Goal: Transaction & Acquisition: Purchase product/service

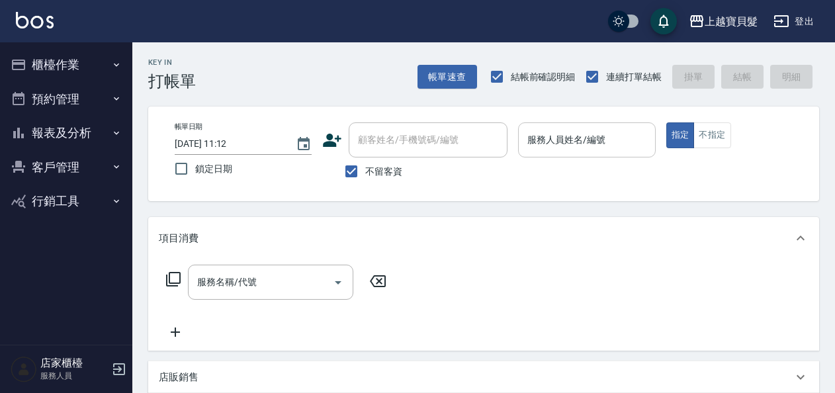
click at [550, 142] on input "服務人員姓名/編號" at bounding box center [586, 139] width 125 height 23
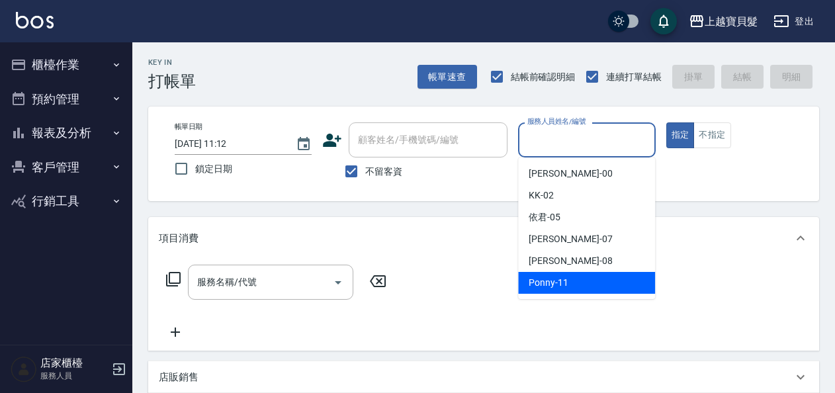
click at [554, 284] on span "Ponny -11" at bounding box center [549, 283] width 40 height 14
type input "Ponny-11"
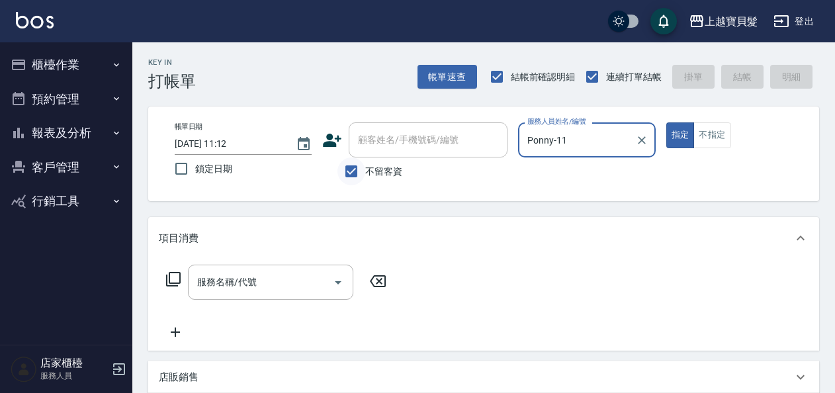
drag, startPoint x: 354, startPoint y: 179, endPoint x: 365, endPoint y: 146, distance: 34.3
click at [354, 177] on input "不留客資" at bounding box center [351, 171] width 28 height 28
checkbox input "false"
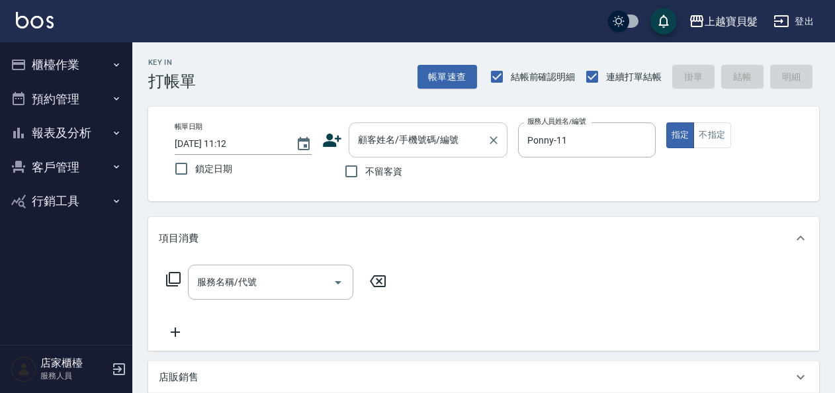
click at [383, 126] on div "顧客姓名/手機號碼/編號" at bounding box center [428, 139] width 159 height 35
click at [572, 230] on div "項目消費" at bounding box center [483, 238] width 671 height 42
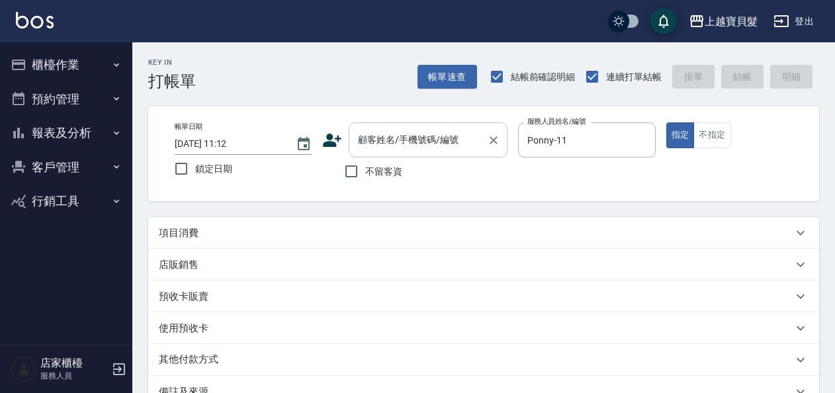
click at [415, 146] on input "顧客姓名/手機號碼/編號" at bounding box center [418, 139] width 127 height 23
click at [278, 206] on div "Key In 打帳單 帳單速查 結帳前確認明細 連續打單結帳 掛單 結帳 明細 帳單日期 [DATE] 11:12 鎖定日期 顧客姓名/手機號碼/編號 顧客姓…" at bounding box center [483, 296] width 703 height 509
click at [795, 232] on icon at bounding box center [801, 233] width 16 height 16
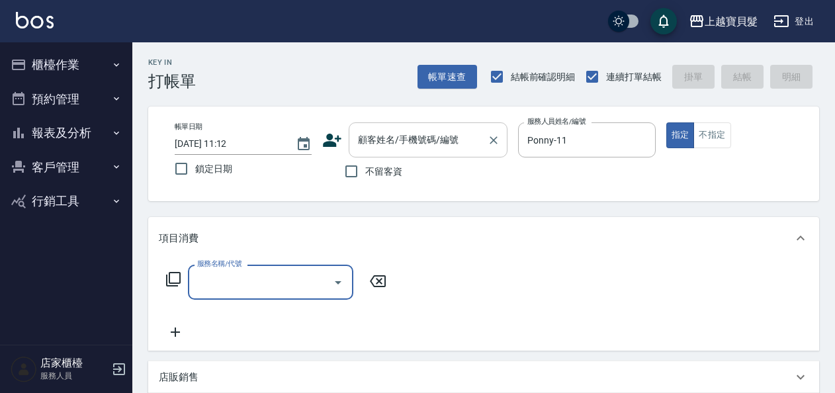
click at [394, 142] on input "顧客姓名/手機號碼/編號" at bounding box center [418, 139] width 127 height 23
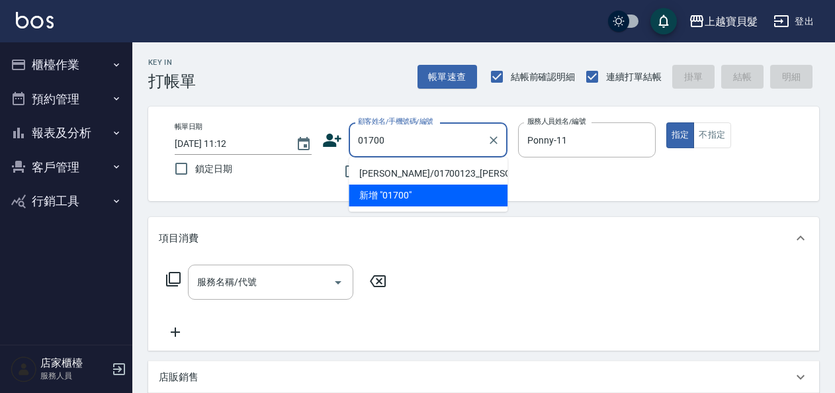
click at [394, 172] on li "[PERSON_NAME]/01700123_[PERSON_NAME]/01700123" at bounding box center [428, 174] width 159 height 22
type input "[PERSON_NAME]/01700123_[PERSON_NAME]/01700123"
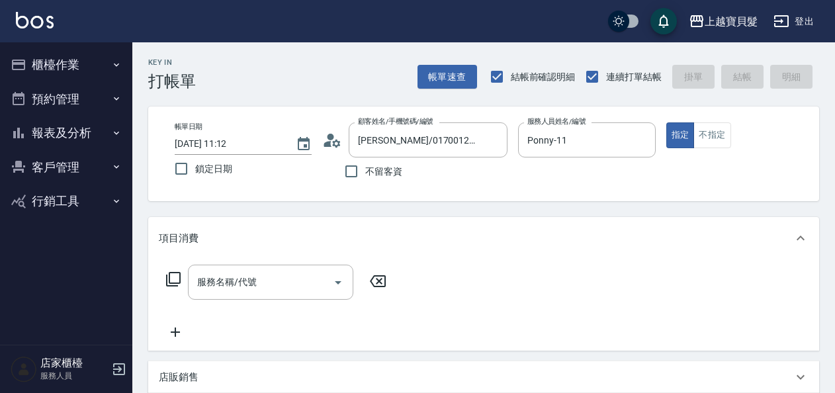
click at [169, 279] on icon at bounding box center [173, 279] width 15 height 15
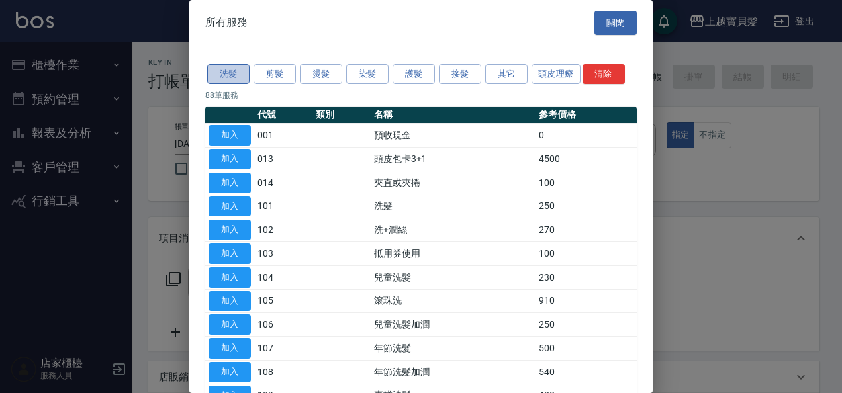
click at [228, 75] on button "洗髮" at bounding box center [228, 74] width 42 height 21
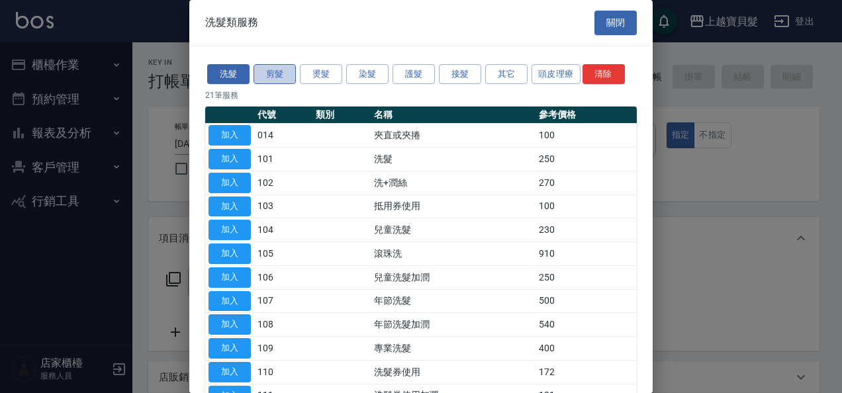
click at [272, 75] on button "剪髮" at bounding box center [274, 74] width 42 height 21
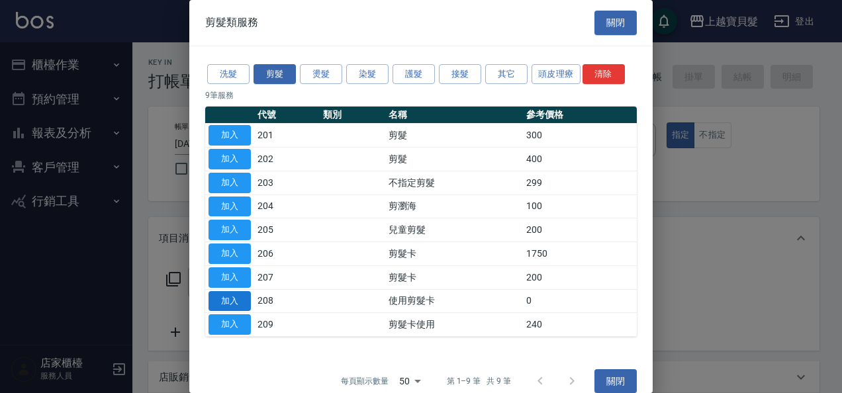
drag, startPoint x: 200, startPoint y: 302, endPoint x: 209, endPoint y: 302, distance: 9.3
click at [209, 302] on div "洗髮 剪髮 燙髮 染髮 護髮 接髮 其它 頭皮理療 清除 9 筆服務 代號 類別 名稱 參考價格 加入 201 剪髮 300 加入 202 剪髮 400 加入…" at bounding box center [420, 199] width 463 height 307
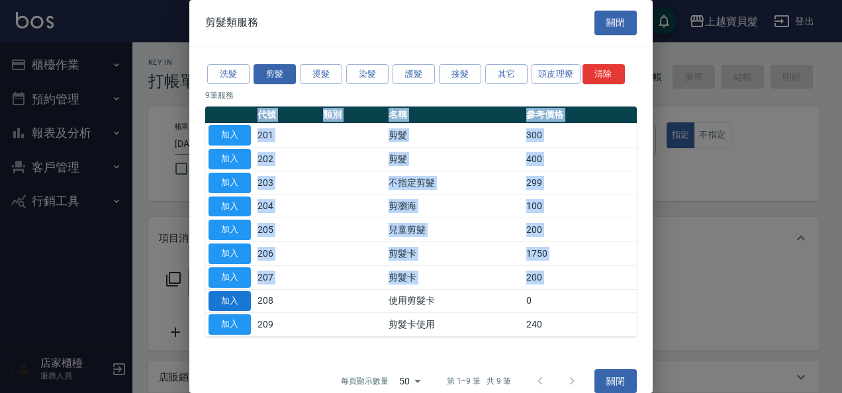
drag, startPoint x: 209, startPoint y: 302, endPoint x: 218, endPoint y: 302, distance: 9.3
click at [218, 302] on button "加入" at bounding box center [229, 301] width 42 height 21
type input "使用剪髮卡(208)"
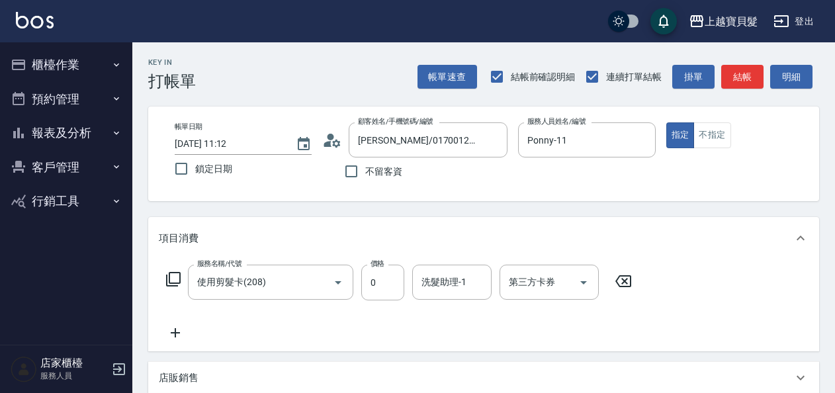
click at [173, 275] on icon at bounding box center [173, 279] width 16 height 16
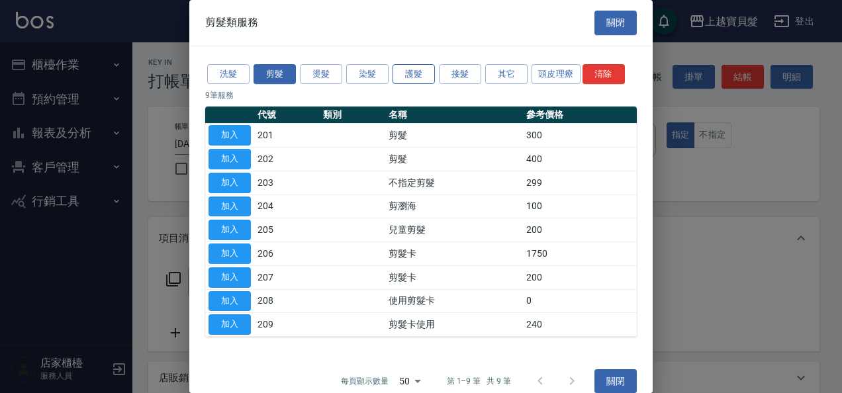
click at [421, 75] on button "護髮" at bounding box center [413, 74] width 42 height 21
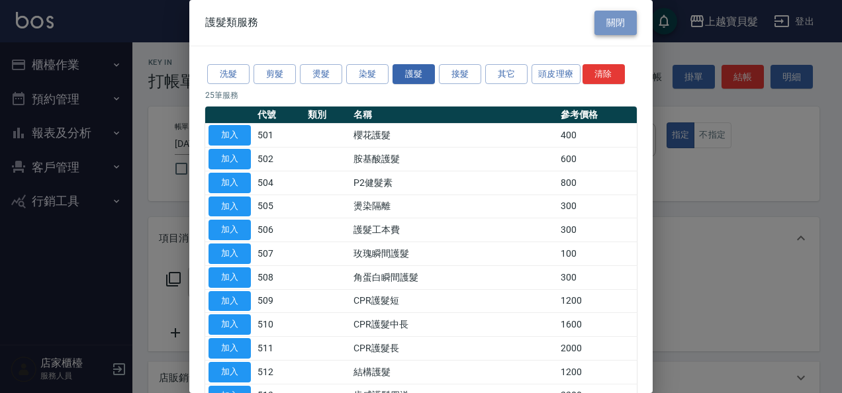
click at [602, 21] on button "關閉" at bounding box center [615, 23] width 42 height 24
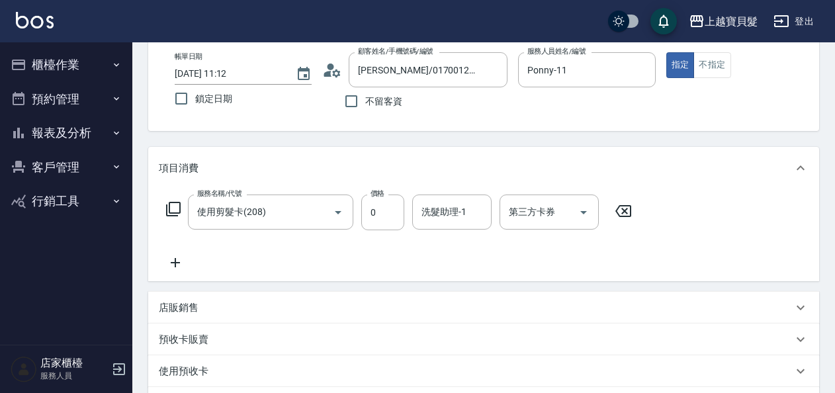
scroll to position [132, 0]
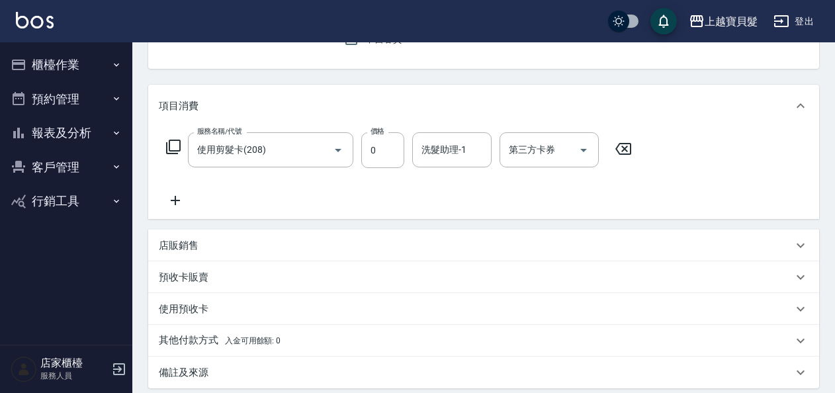
click at [290, 233] on div "店販銷售" at bounding box center [483, 246] width 671 height 32
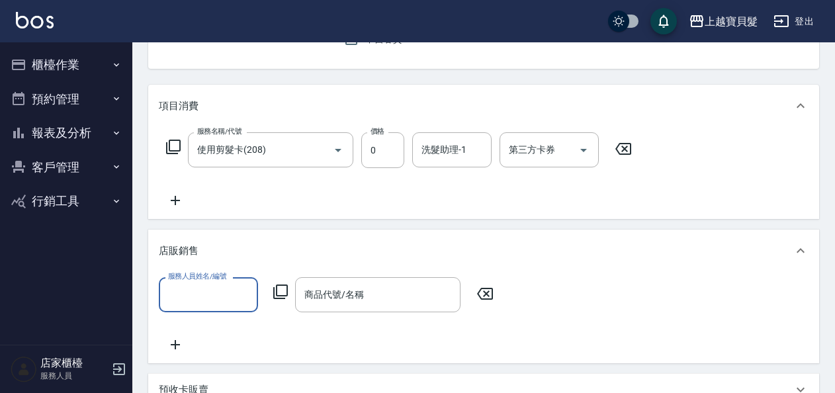
scroll to position [0, 0]
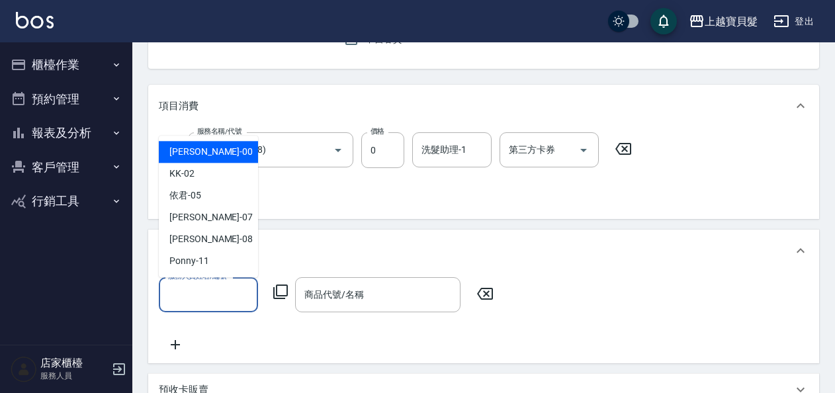
click at [195, 298] on input "服務人員姓名/編號" at bounding box center [208, 294] width 87 height 23
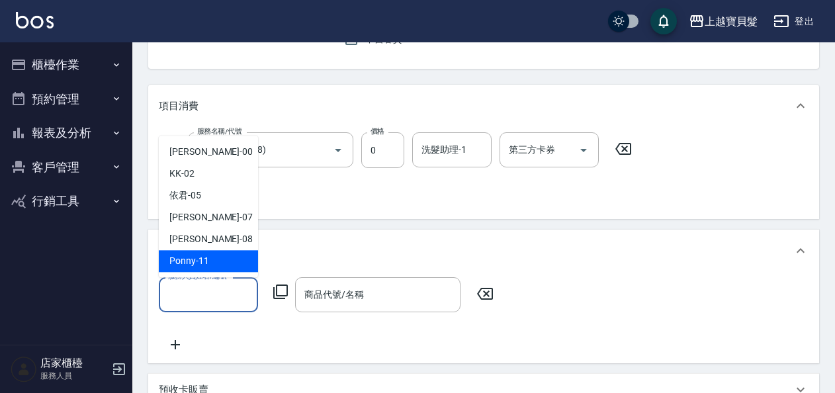
click at [204, 271] on div "Ponny -11" at bounding box center [208, 261] width 99 height 22
type input "Ponny-11"
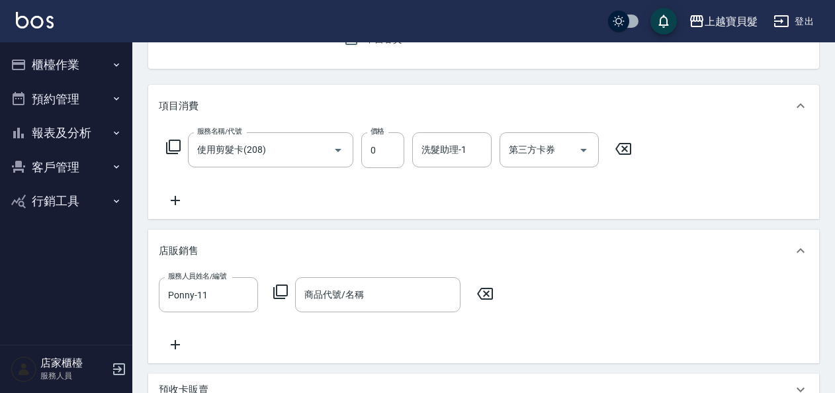
click at [279, 290] on icon at bounding box center [281, 292] width 16 height 16
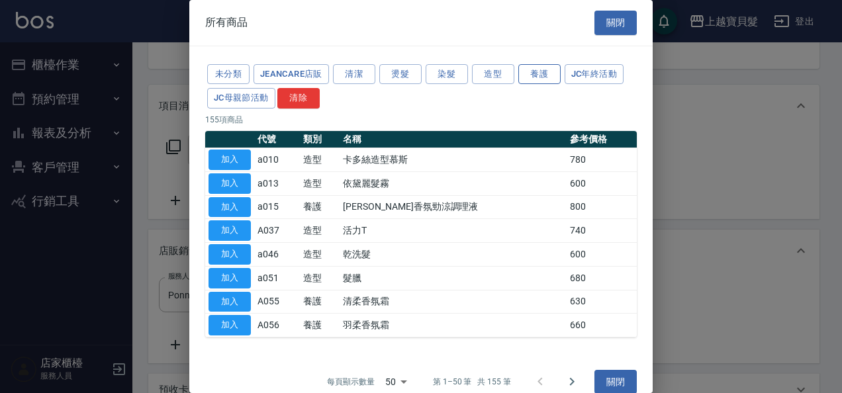
click at [544, 75] on button "養護" at bounding box center [539, 74] width 42 height 21
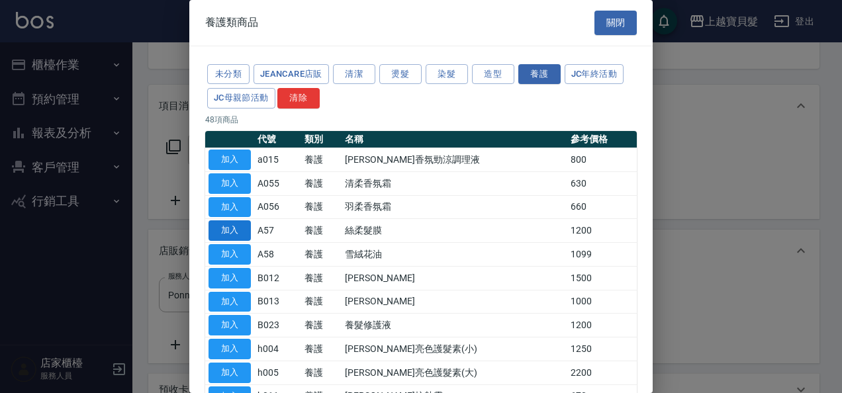
click at [237, 225] on button "加入" at bounding box center [229, 230] width 42 height 21
type input "絲柔髮膜"
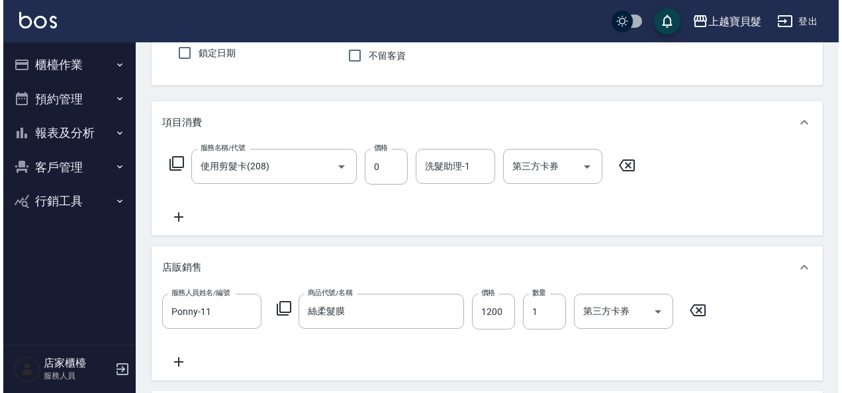
scroll to position [132, 0]
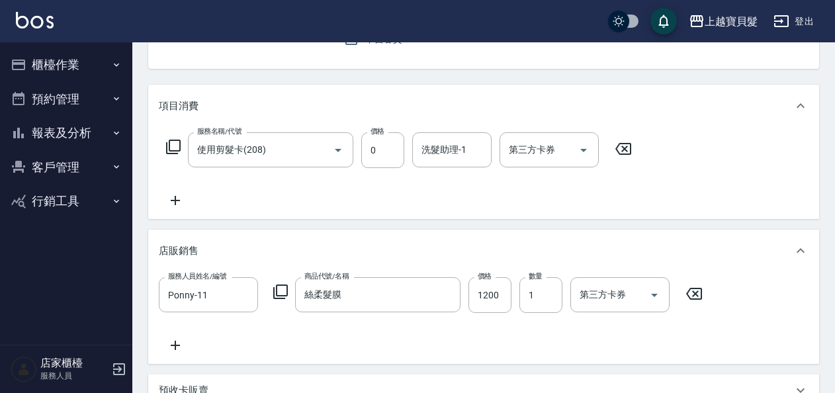
click at [171, 142] on icon at bounding box center [173, 147] width 16 height 16
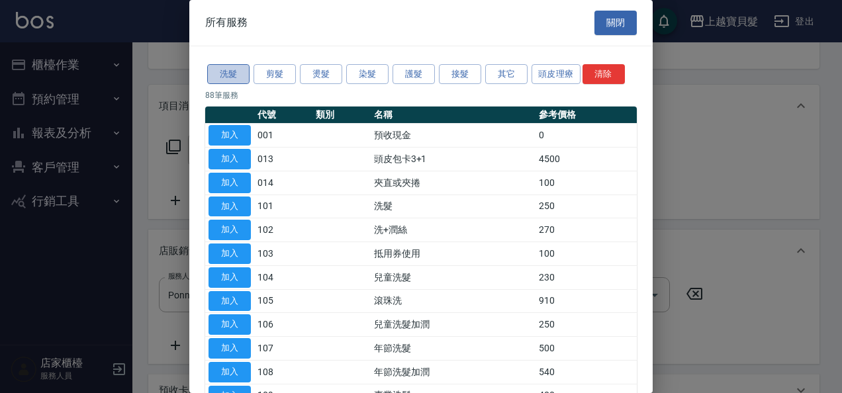
click at [224, 73] on button "洗髮" at bounding box center [228, 74] width 42 height 21
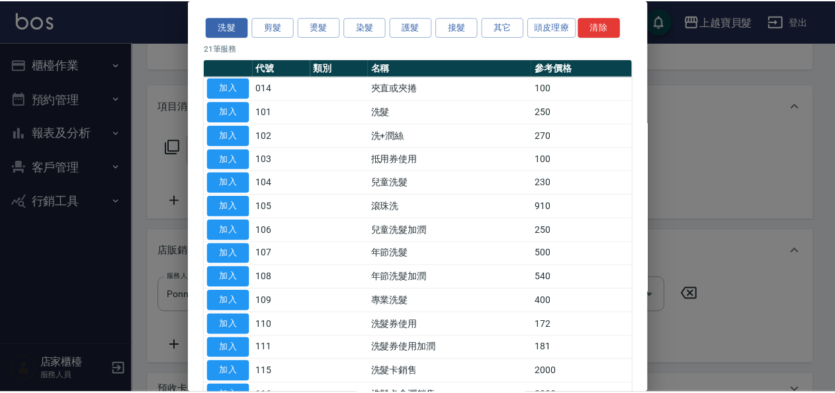
scroll to position [66, 0]
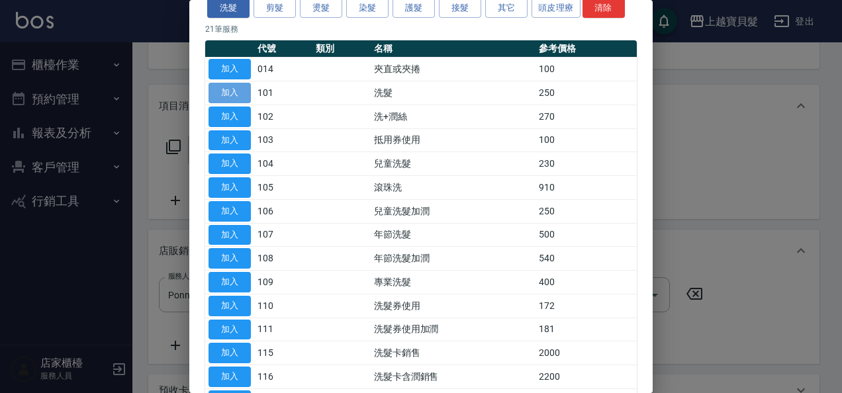
click at [216, 91] on button "加入" at bounding box center [229, 93] width 42 height 21
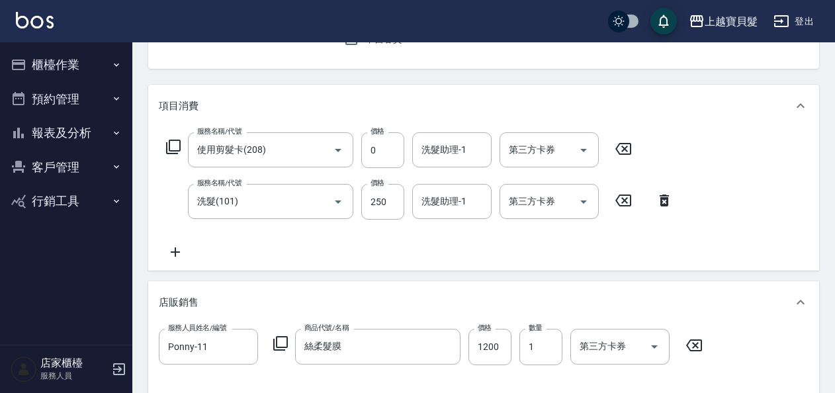
click at [172, 146] on icon at bounding box center [173, 147] width 16 height 16
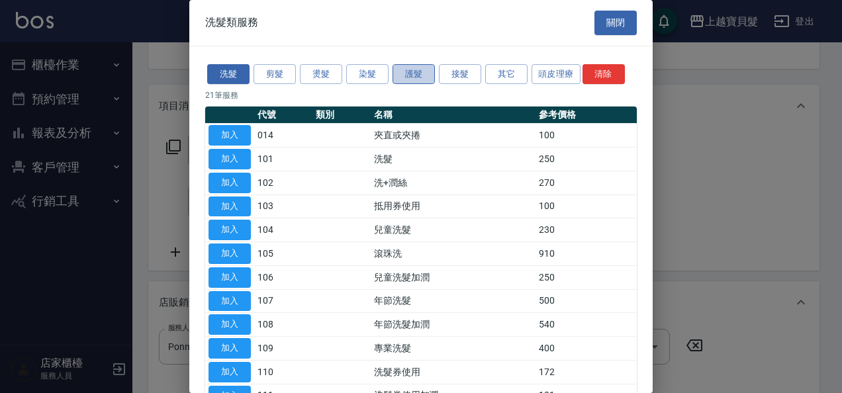
click at [416, 76] on button "護髮" at bounding box center [413, 74] width 42 height 21
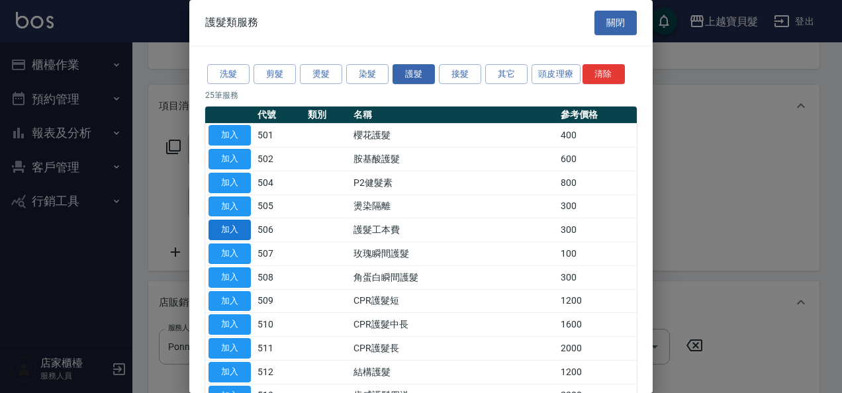
click at [220, 230] on button "加入" at bounding box center [229, 230] width 42 height 21
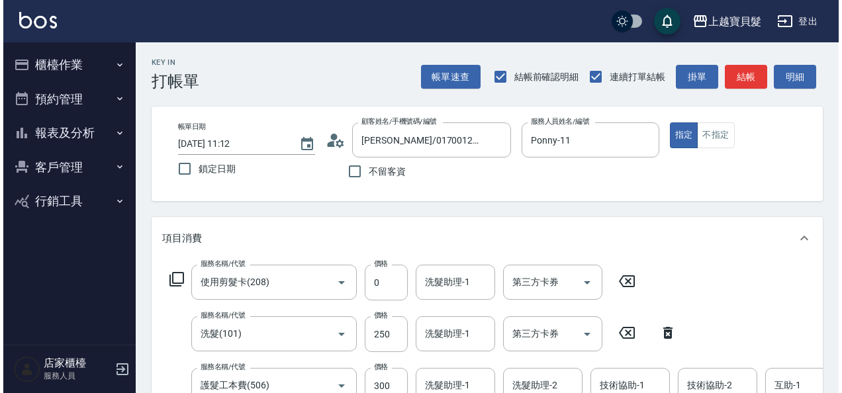
scroll to position [463, 0]
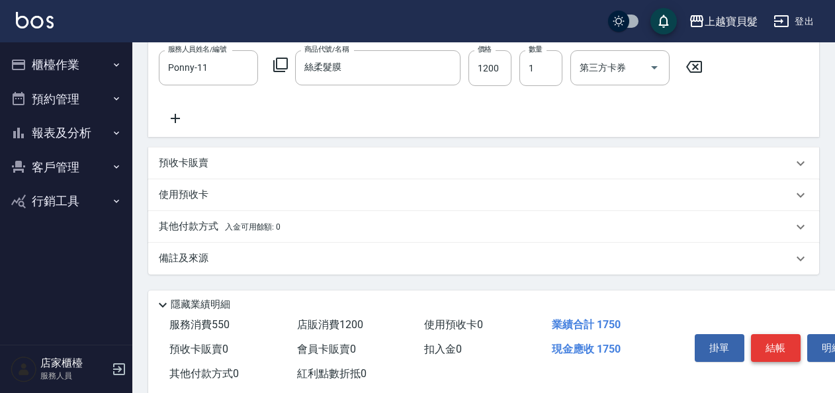
click at [787, 353] on button "結帳" at bounding box center [776, 348] width 50 height 28
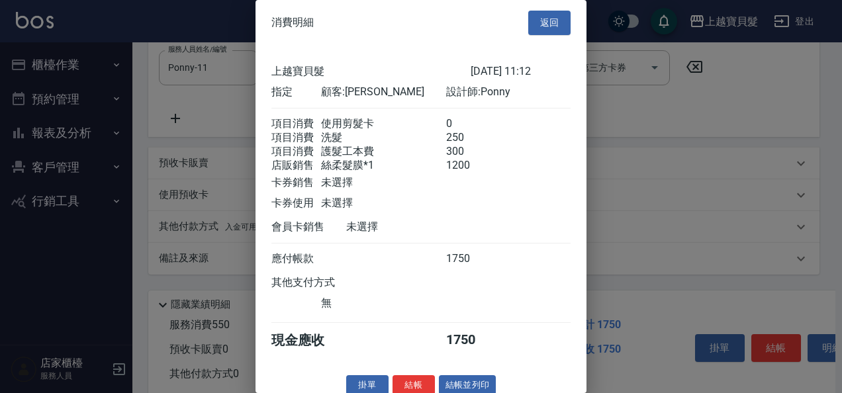
scroll to position [28, 0]
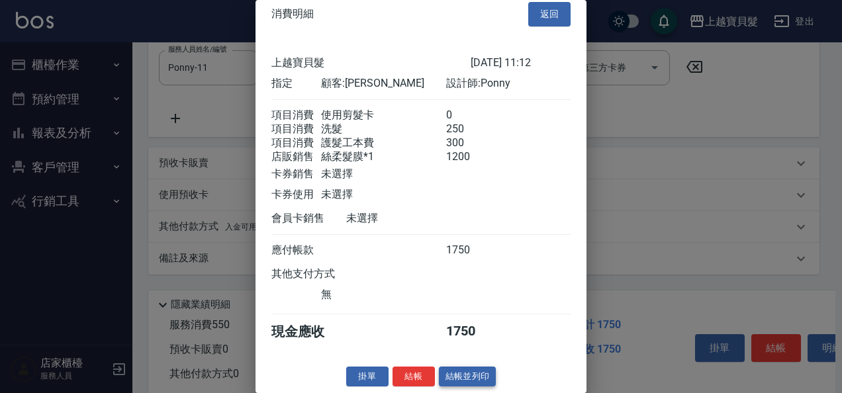
click at [451, 370] on button "結帳並列印" at bounding box center [468, 377] width 58 height 21
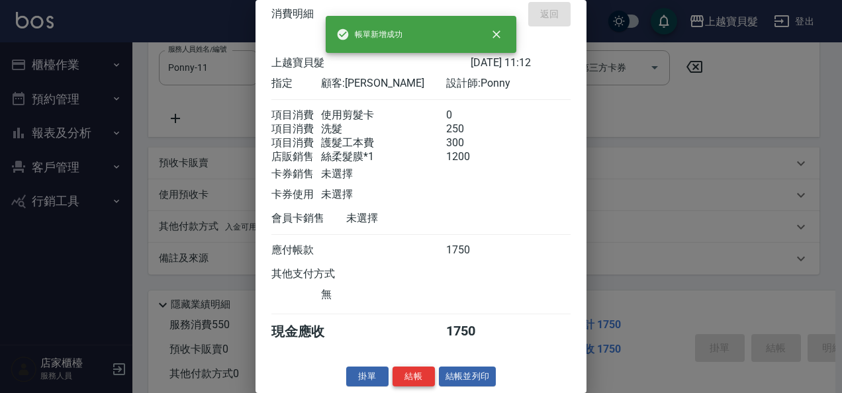
type input "[DATE] 15:27"
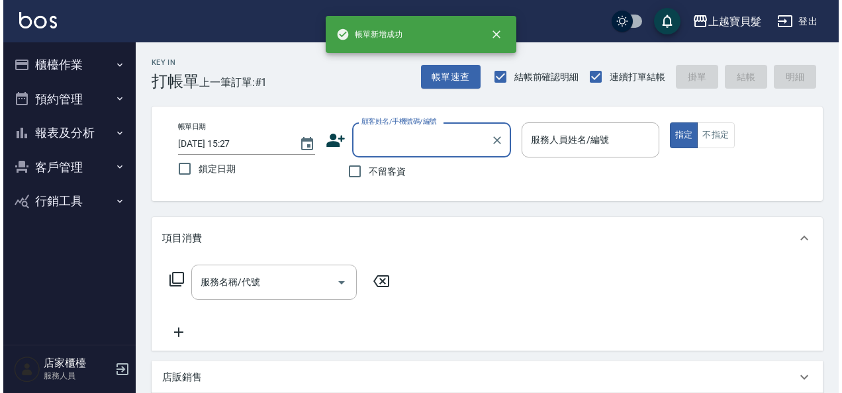
scroll to position [0, 0]
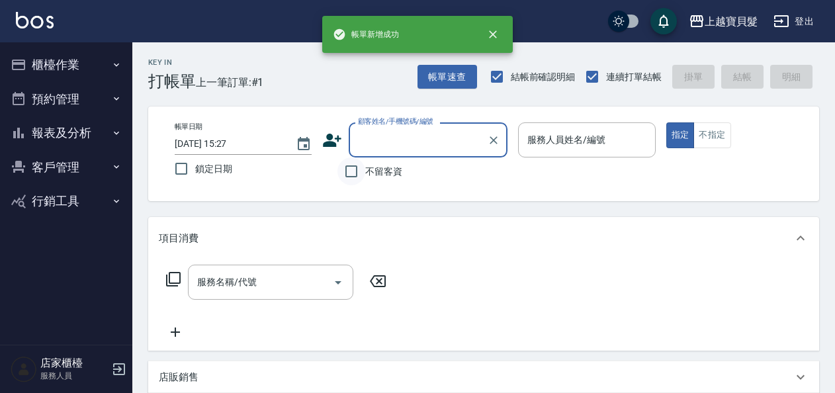
click at [353, 165] on input "不留客資" at bounding box center [351, 171] width 28 height 28
checkbox input "true"
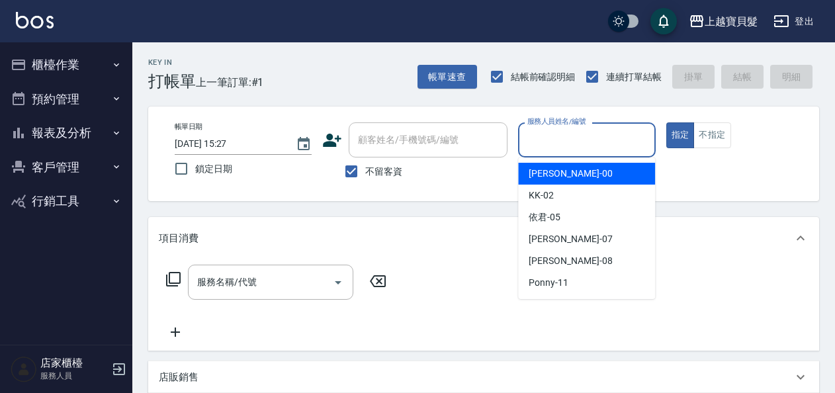
click at [550, 145] on input "服務人員姓名/編號" at bounding box center [586, 139] width 125 height 23
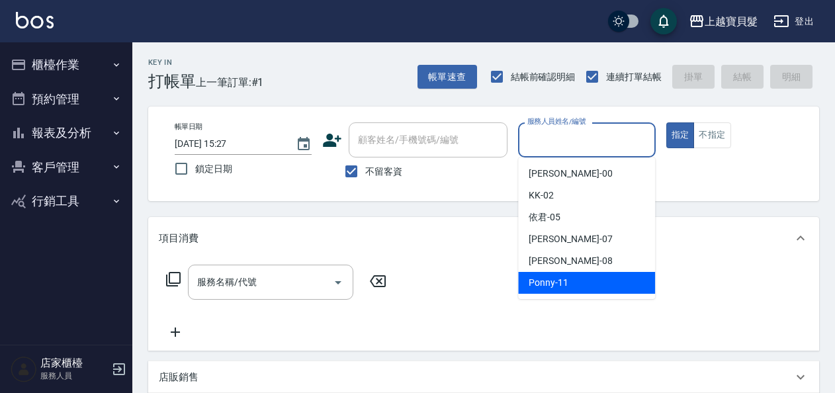
click at [561, 281] on span "Ponny -11" at bounding box center [549, 283] width 40 height 14
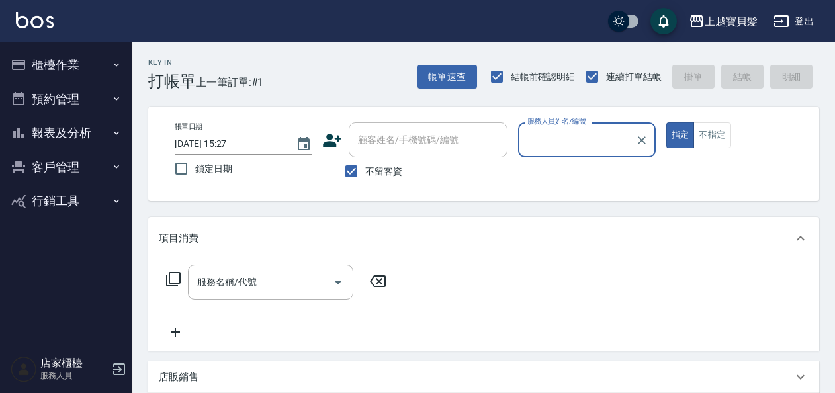
type input "Ponny-11"
click at [173, 277] on icon at bounding box center [173, 279] width 16 height 16
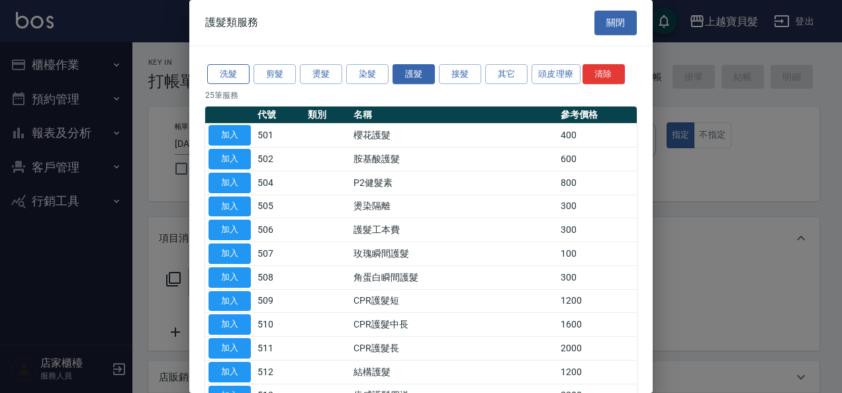
click at [228, 77] on button "洗髮" at bounding box center [228, 74] width 42 height 21
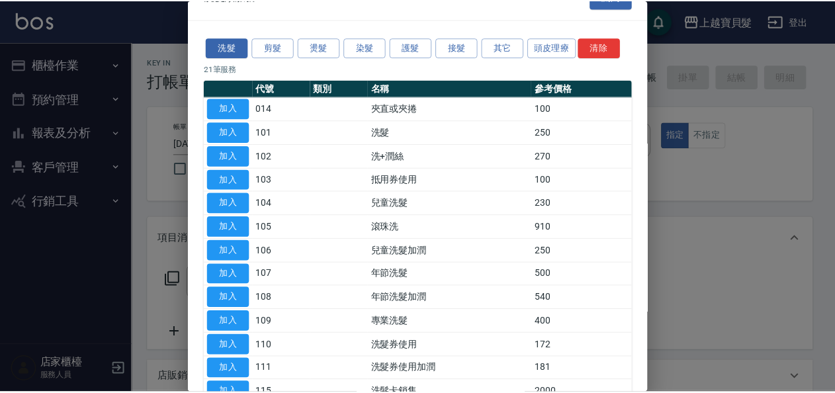
scroll to position [66, 0]
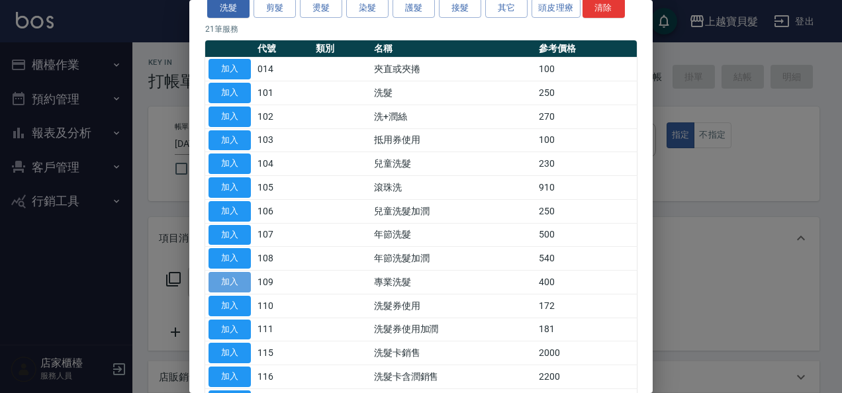
click at [238, 277] on button "加入" at bounding box center [229, 282] width 42 height 21
type input "專業洗髮(109)"
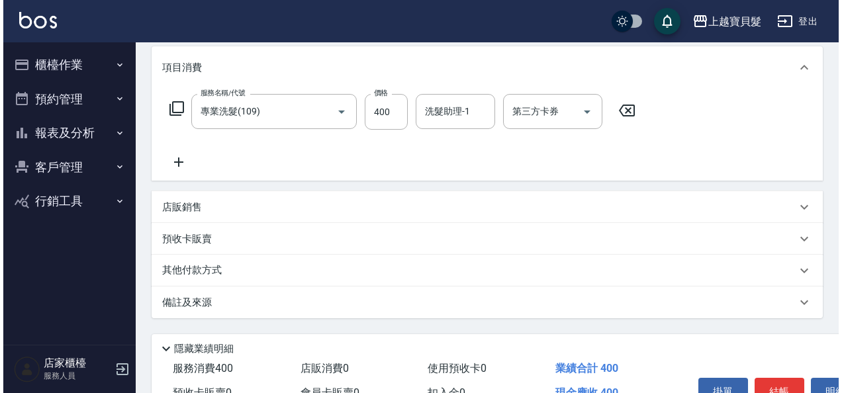
scroll to position [244, 0]
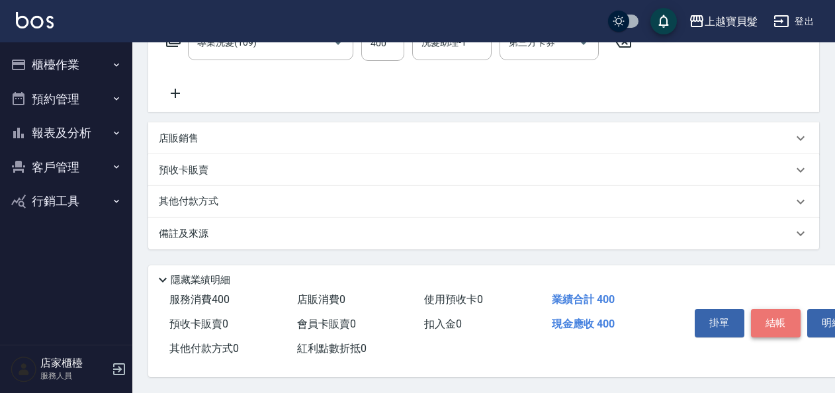
click at [784, 320] on button "結帳" at bounding box center [776, 323] width 50 height 28
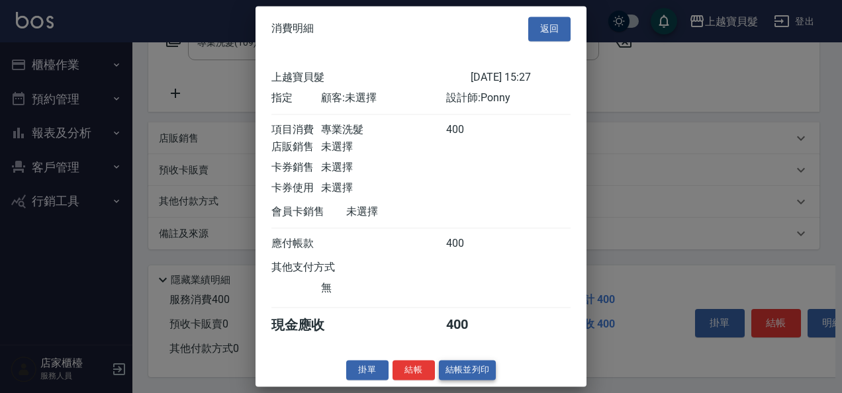
scroll to position [3, 0]
click at [445, 373] on button "結帳並列印" at bounding box center [468, 370] width 58 height 21
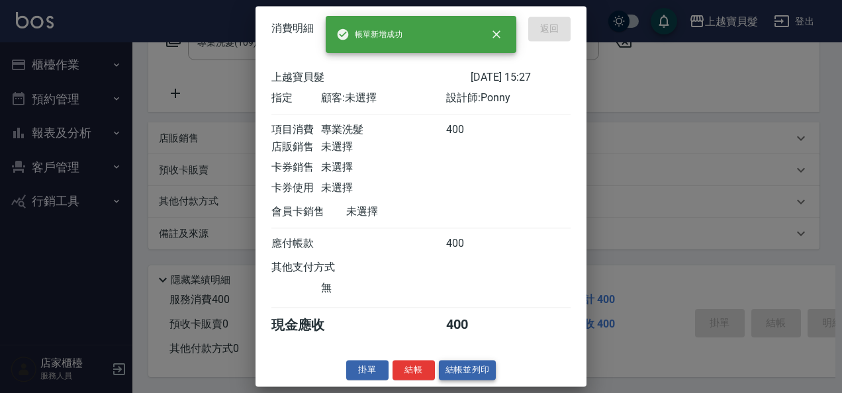
type input "[DATE] 15:28"
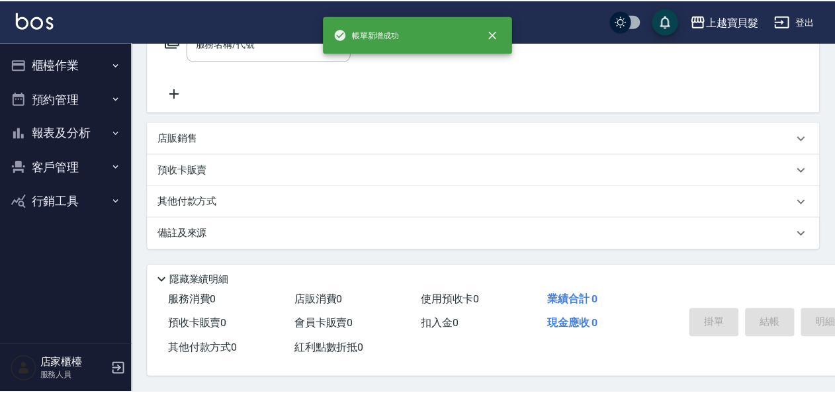
scroll to position [0, 0]
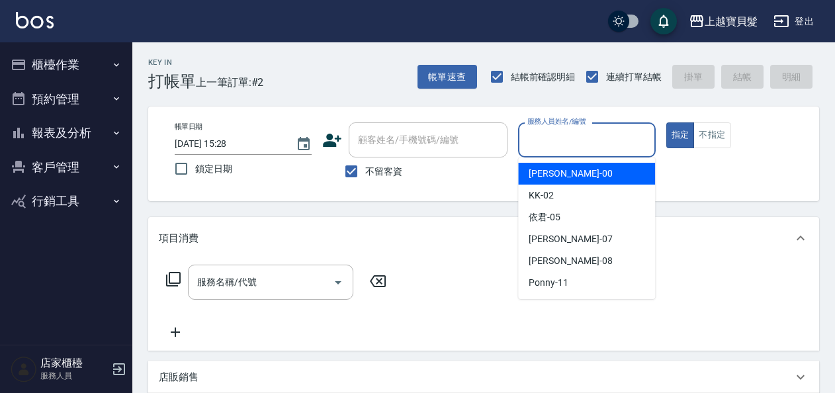
drag, startPoint x: 543, startPoint y: 135, endPoint x: 558, endPoint y: 257, distance: 123.4
click at [543, 136] on input "服務人員姓名/編號" at bounding box center [586, 139] width 125 height 23
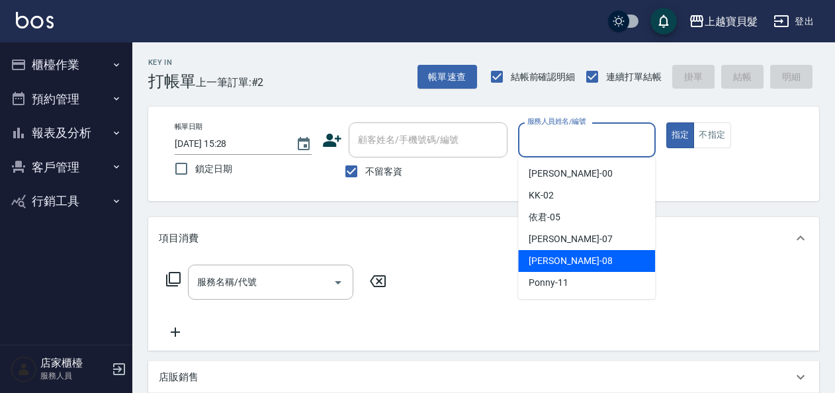
click at [545, 258] on span "[PERSON_NAME] -08" at bounding box center [570, 261] width 83 height 14
type input "[PERSON_NAME]-08"
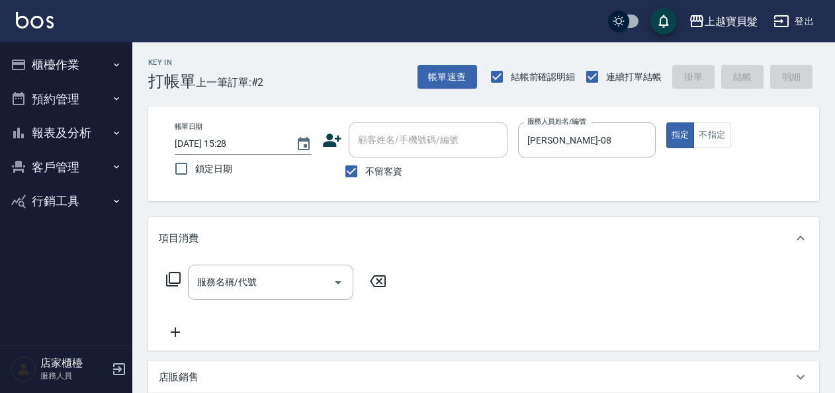
click at [174, 269] on div "服務名稱/代號 服務名稱/代號" at bounding box center [277, 282] width 236 height 35
click at [176, 282] on icon at bounding box center [173, 279] width 16 height 16
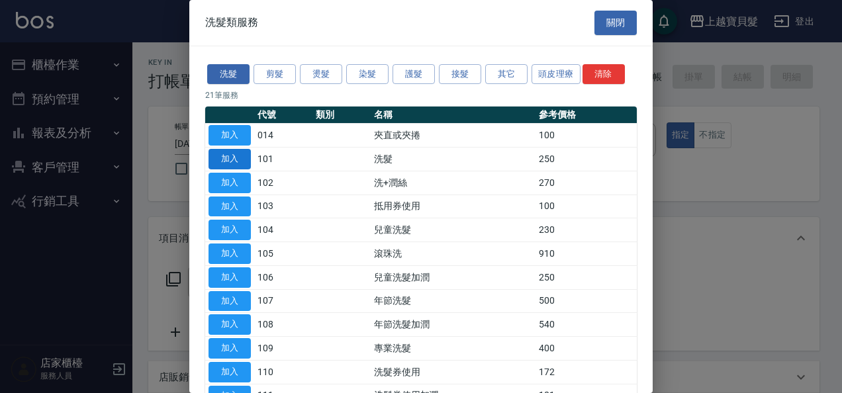
click at [229, 157] on button "加入" at bounding box center [229, 159] width 42 height 21
type input "洗髮(101)"
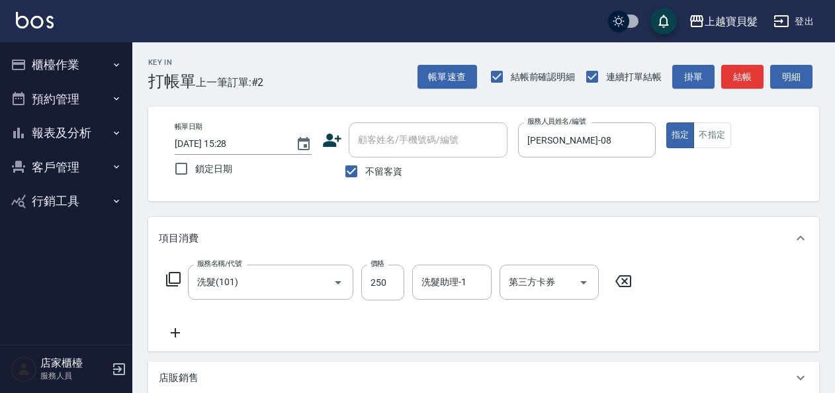
click at [173, 273] on icon at bounding box center [173, 279] width 16 height 16
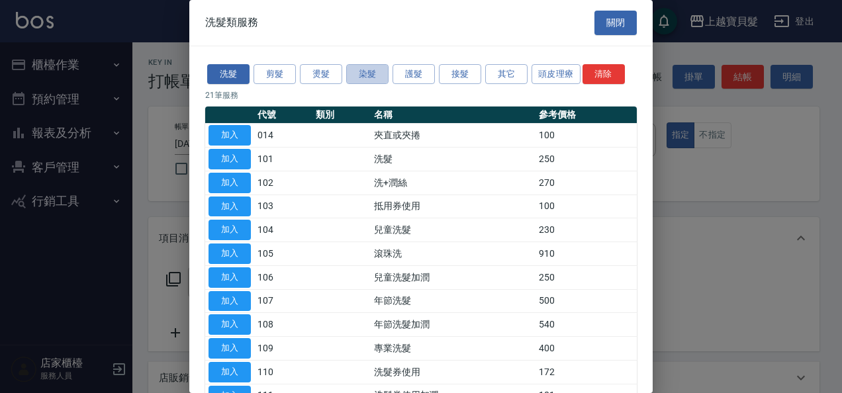
drag, startPoint x: 364, startPoint y: 73, endPoint x: 351, endPoint y: 113, distance: 41.6
click at [364, 74] on button "染髮" at bounding box center [367, 74] width 42 height 21
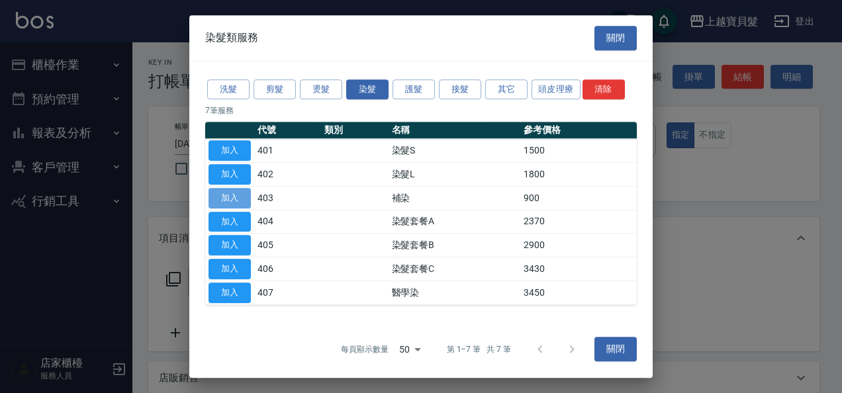
click at [218, 198] on button "加入" at bounding box center [229, 198] width 42 height 21
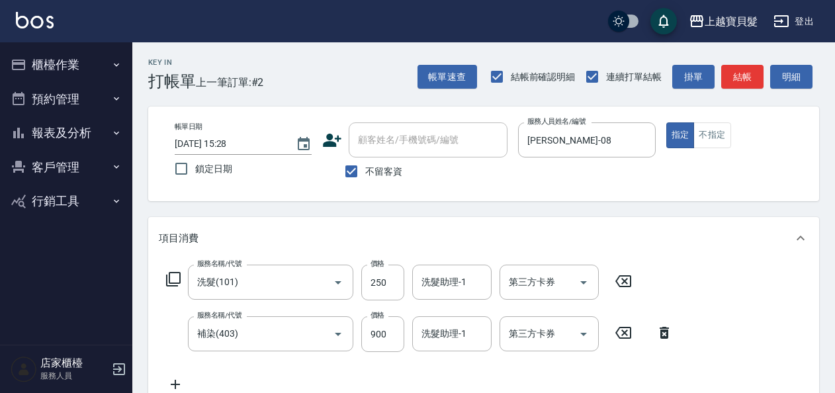
click at [177, 276] on icon at bounding box center [173, 279] width 16 height 16
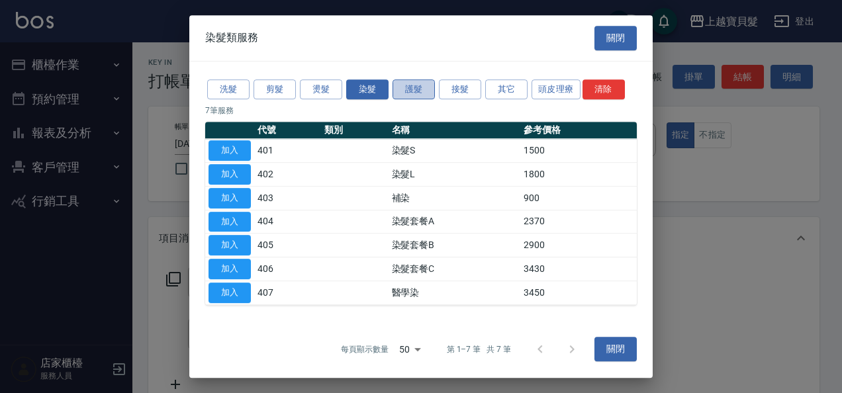
click at [414, 89] on button "護髮" at bounding box center [413, 89] width 42 height 21
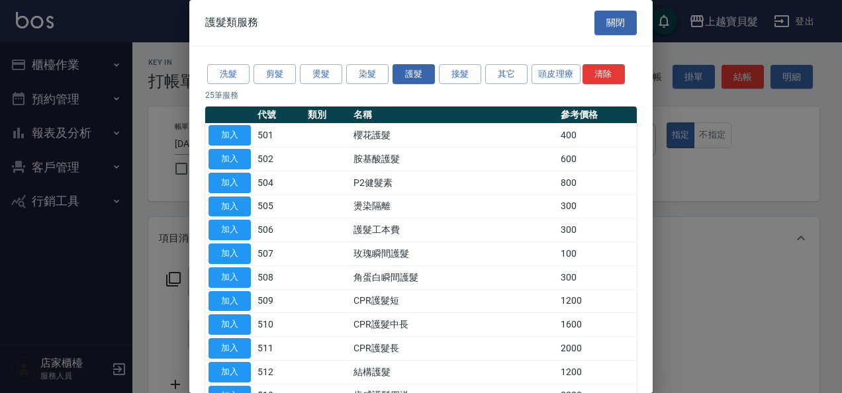
click at [231, 229] on button "加入" at bounding box center [229, 230] width 42 height 21
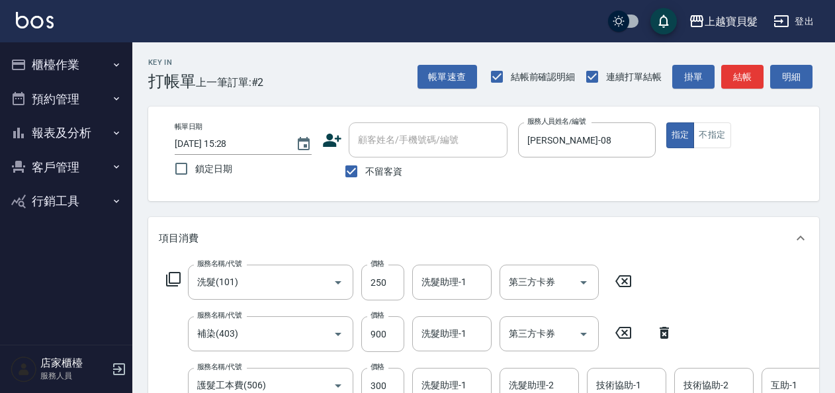
drag, startPoint x: 178, startPoint y: 277, endPoint x: 214, endPoint y: 201, distance: 83.7
click at [183, 269] on div "服務名稱/代號 洗髮(101) 服務名稱/代號 價格 250 價格 洗髮助理-1 洗髮助理-1 第三方卡券 第三方卡券" at bounding box center [399, 283] width 481 height 36
drag, startPoint x: 172, startPoint y: 272, endPoint x: 229, endPoint y: 207, distance: 86.3
click at [180, 257] on div "項目消費 服務名稱/代號 洗髮(101) 服務名稱/代號 價格 250 價格 洗髮助理-1 洗髮助理-1 第三方卡券 第三方卡券 服務名稱/代號 補染(403…" at bounding box center [483, 336] width 671 height 238
click at [169, 277] on icon at bounding box center [173, 279] width 15 height 15
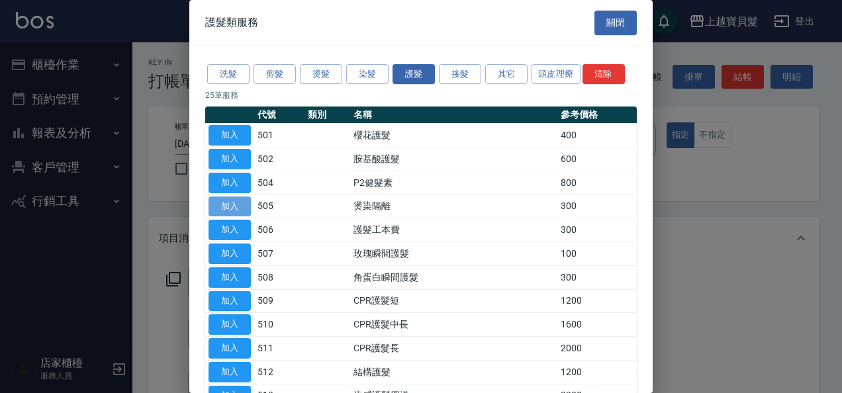
drag, startPoint x: 226, startPoint y: 205, endPoint x: 236, endPoint y: 204, distance: 9.9
click at [226, 205] on button "加入" at bounding box center [229, 206] width 42 height 21
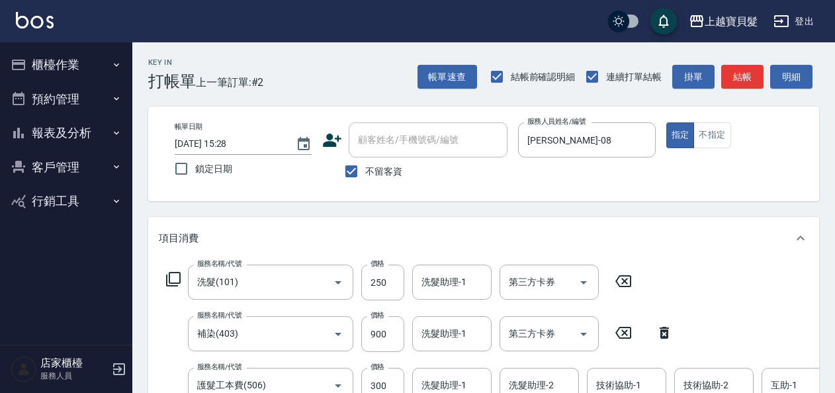
scroll to position [198, 0]
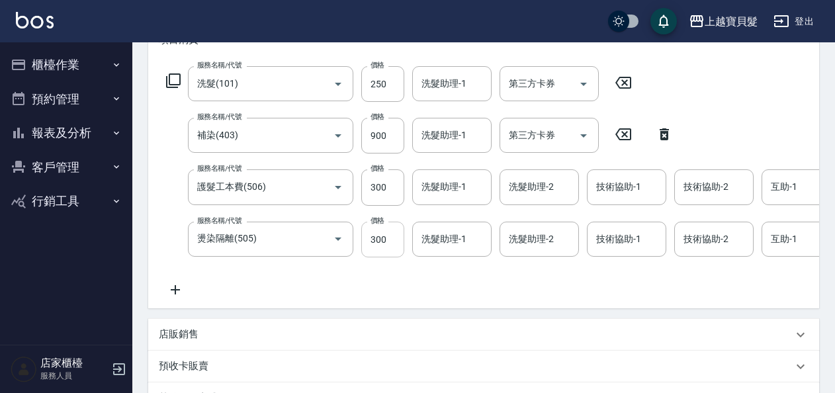
click at [369, 239] on input "300" at bounding box center [382, 240] width 43 height 36
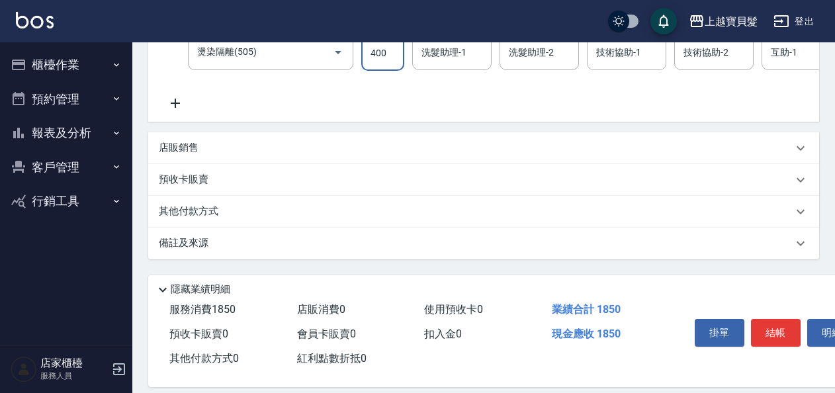
scroll to position [397, 0]
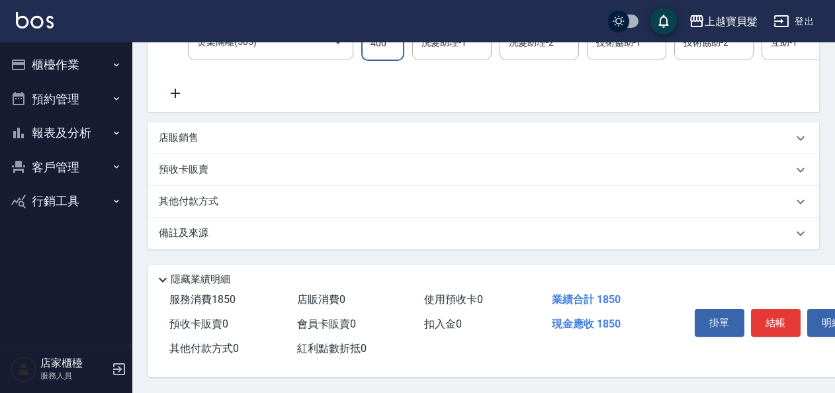
type input "400"
click at [205, 209] on p "其他付款方式" at bounding box center [192, 202] width 66 height 15
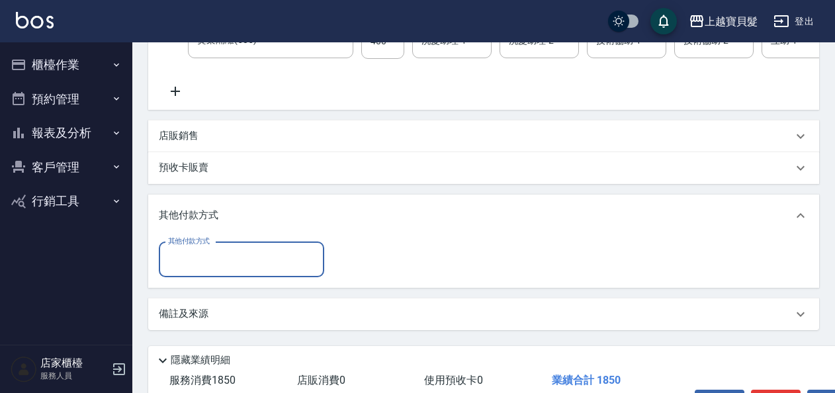
scroll to position [0, 0]
click at [266, 267] on input "其他付款方式" at bounding box center [241, 259] width 153 height 23
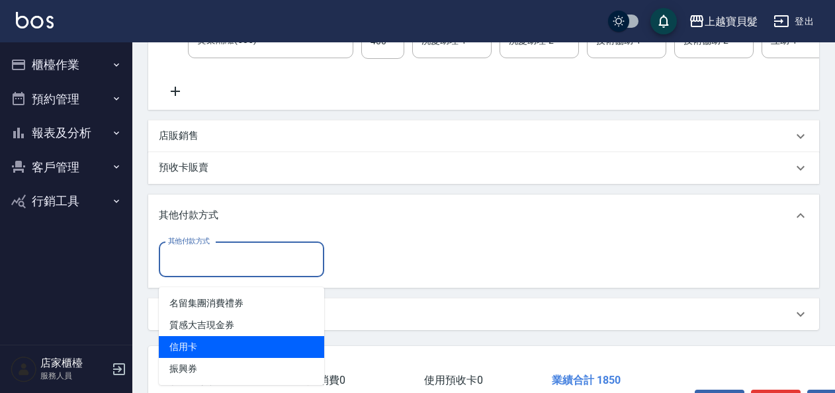
click at [254, 347] on span "信用卡" at bounding box center [241, 347] width 165 height 22
type input "信用卡"
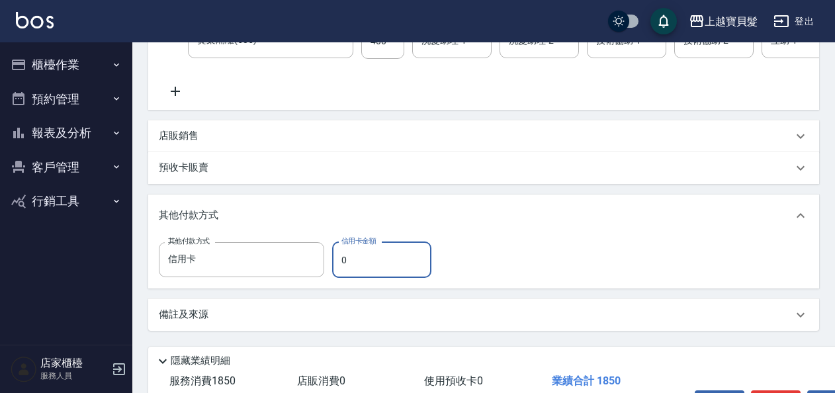
click at [337, 270] on input "0" at bounding box center [381, 260] width 99 height 36
type input "1850"
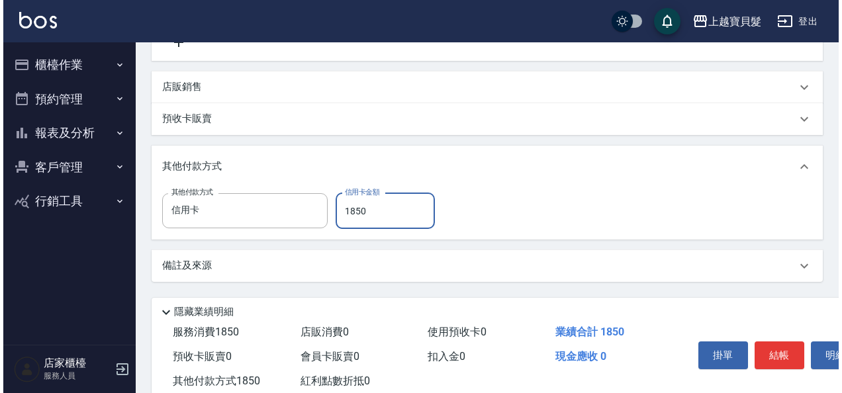
scroll to position [493, 0]
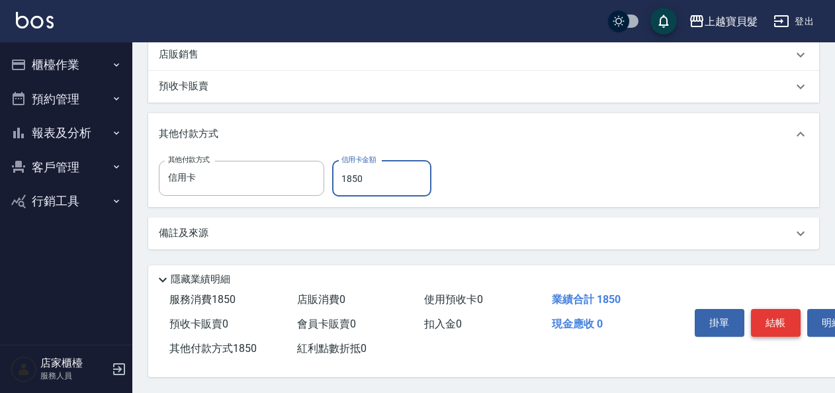
click at [781, 319] on button "結帳" at bounding box center [776, 323] width 50 height 28
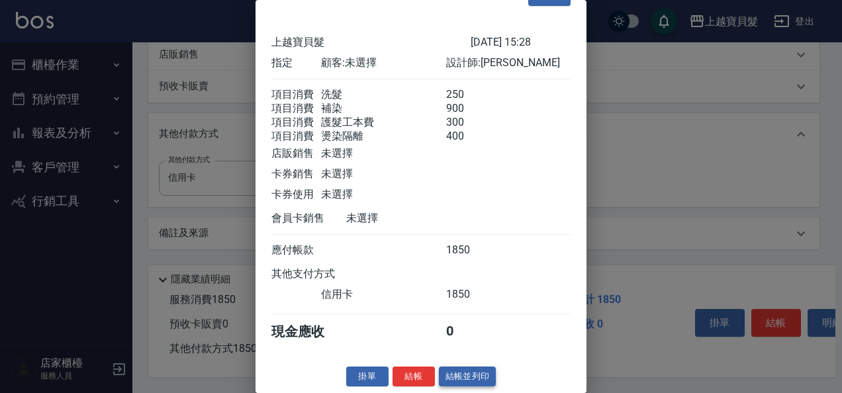
scroll to position [50, 0]
click at [467, 370] on button "結帳並列印" at bounding box center [468, 377] width 58 height 21
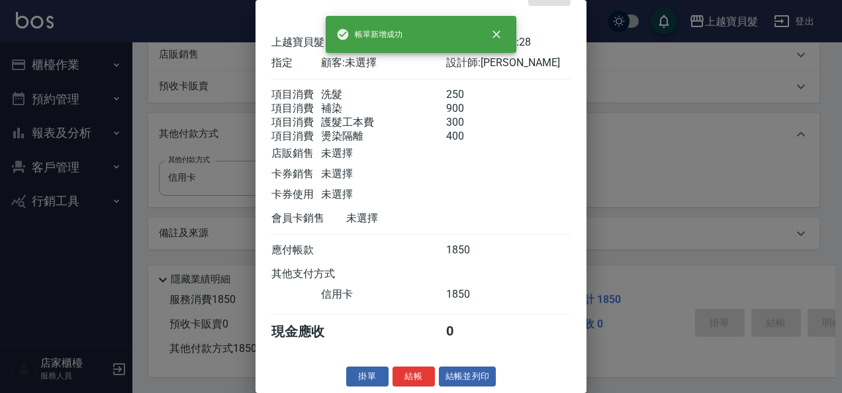
type input "[DATE] 16:17"
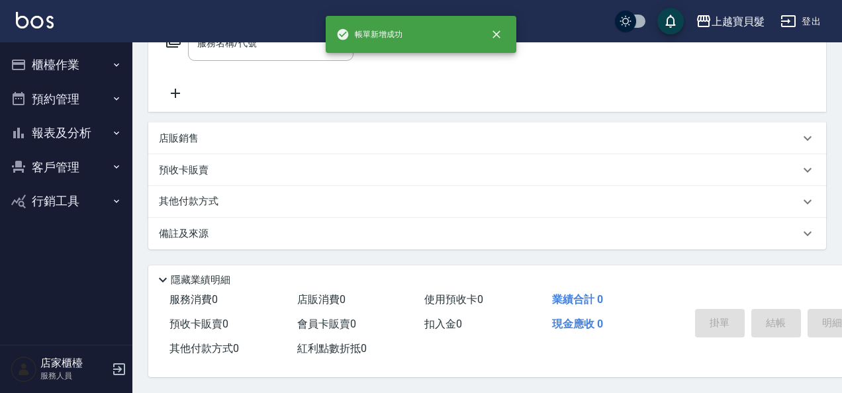
scroll to position [0, 0]
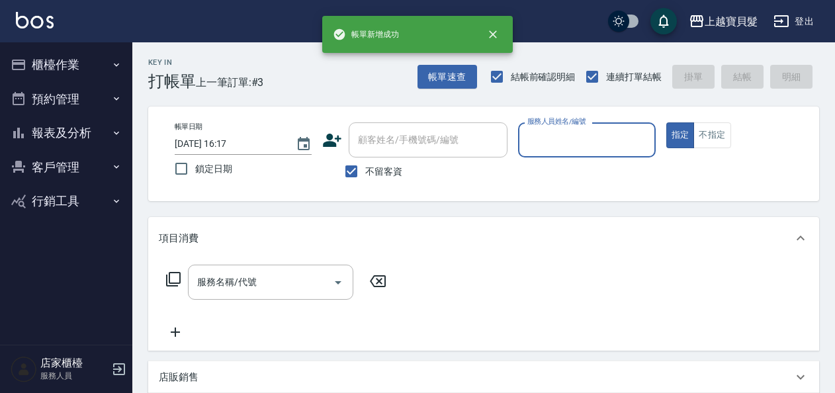
click at [536, 140] on input "服務人員姓名/編號" at bounding box center [586, 139] width 125 height 23
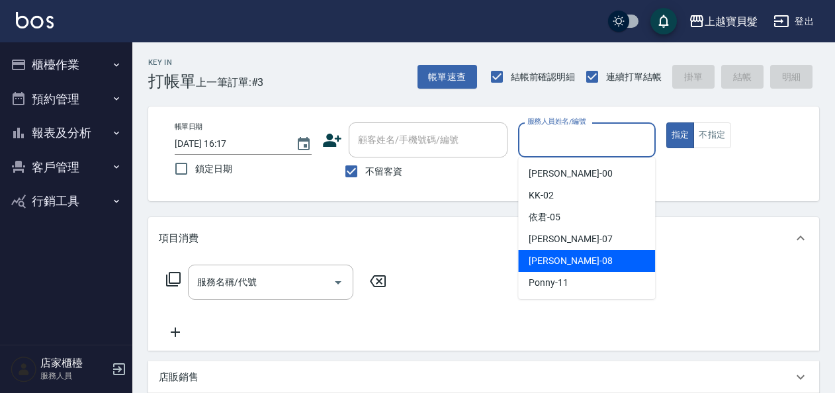
click at [544, 257] on span "[PERSON_NAME] -08" at bounding box center [570, 261] width 83 height 14
type input "[PERSON_NAME]-08"
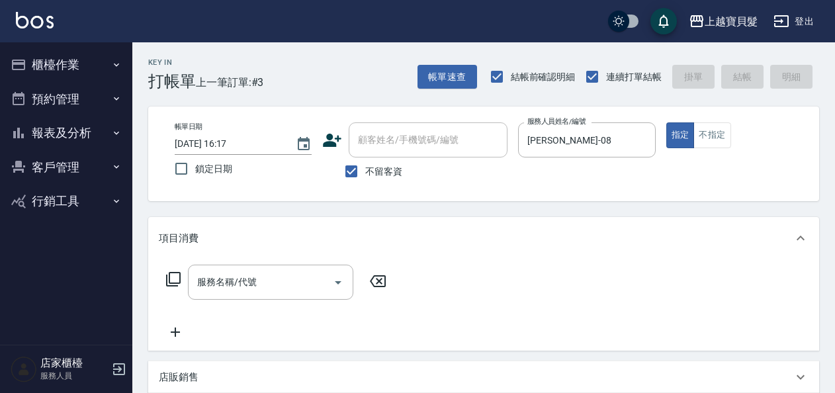
click at [176, 277] on icon at bounding box center [173, 279] width 16 height 16
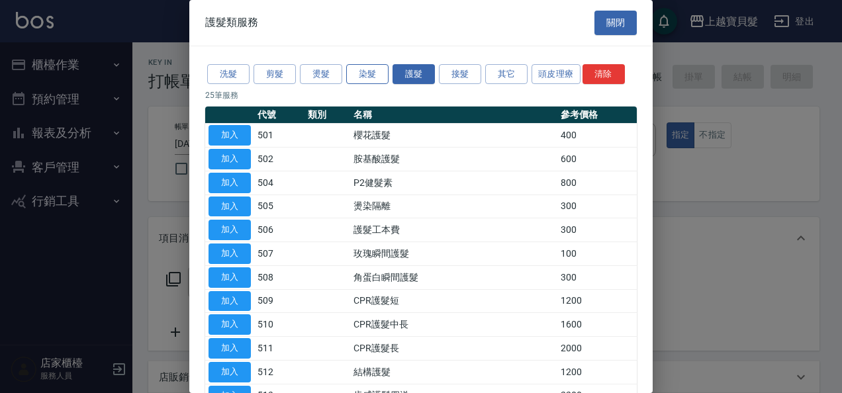
click at [366, 66] on button "染髮" at bounding box center [367, 74] width 42 height 21
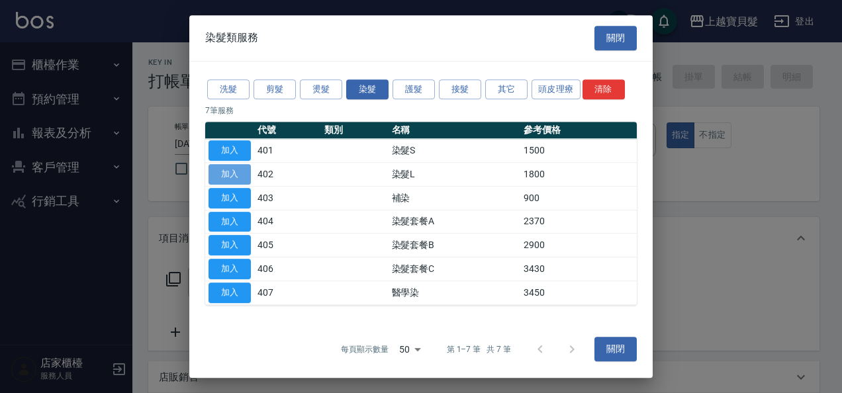
click at [226, 171] on button "加入" at bounding box center [229, 174] width 42 height 21
type input "染髮L(402)"
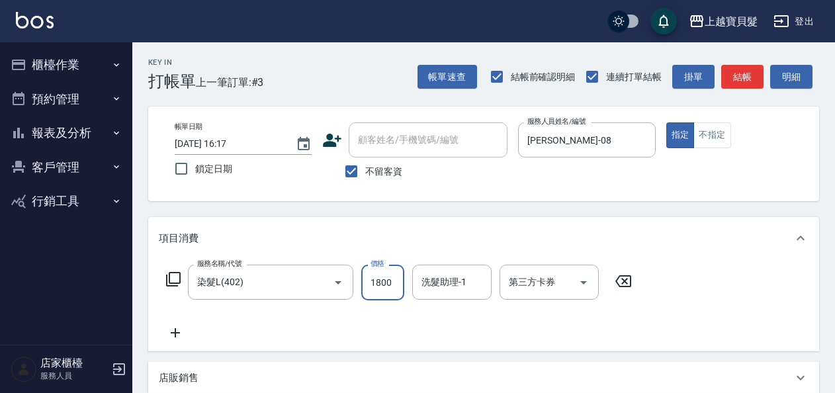
click at [367, 289] on input "1800" at bounding box center [382, 283] width 43 height 36
type input "2470"
click at [169, 276] on icon at bounding box center [173, 279] width 15 height 15
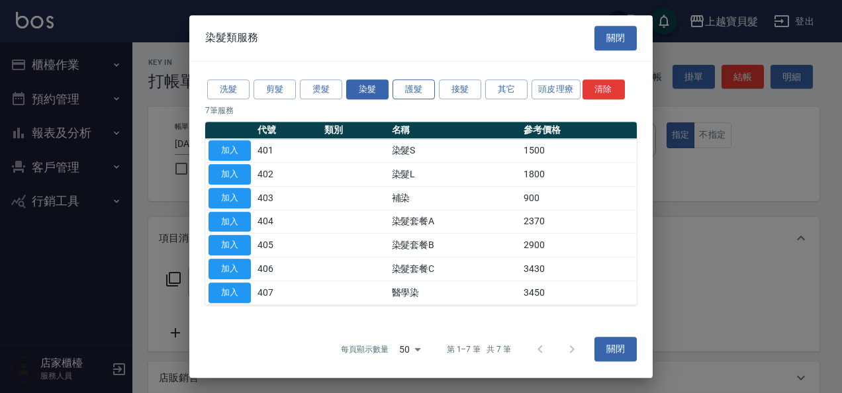
click at [412, 85] on button "護髮" at bounding box center [413, 89] width 42 height 21
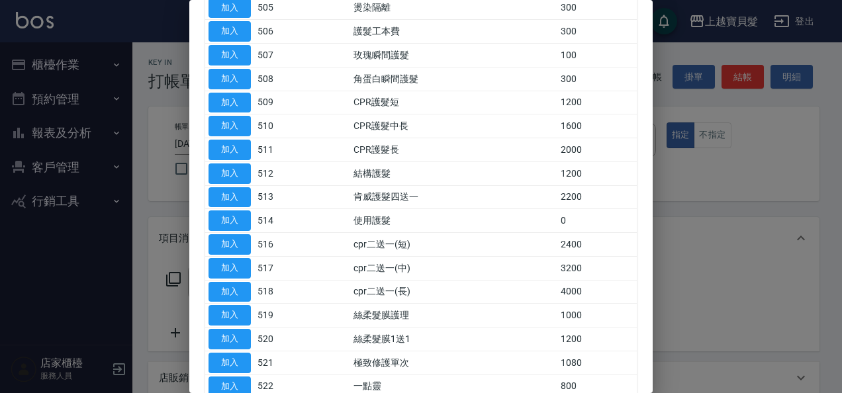
scroll to position [265, 0]
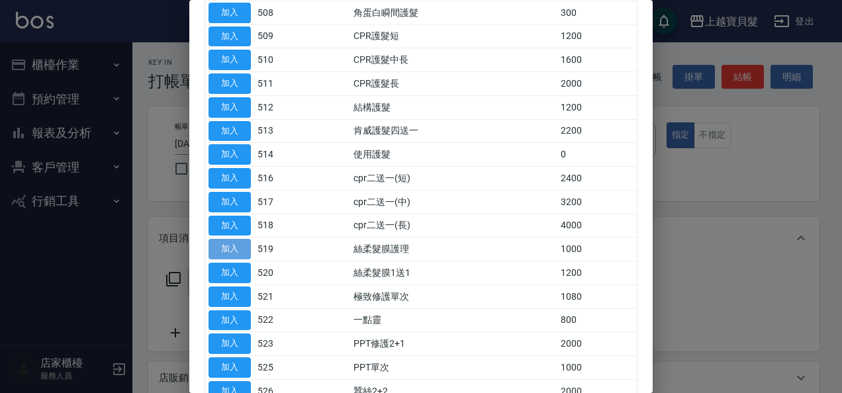
click at [220, 243] on button "加入" at bounding box center [229, 249] width 42 height 21
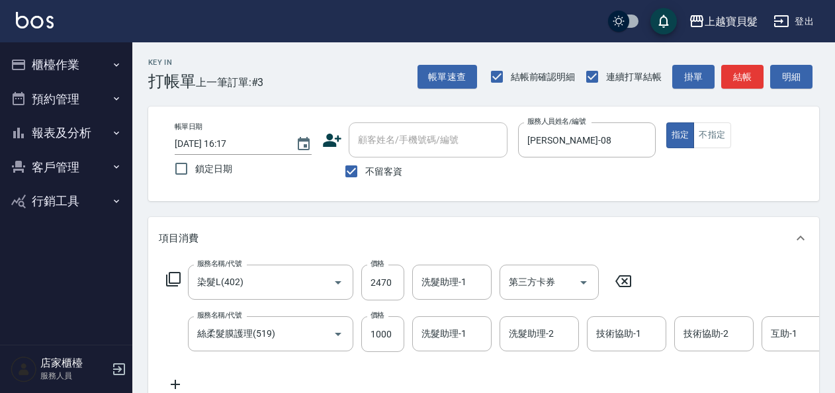
click at [175, 275] on icon at bounding box center [173, 279] width 16 height 16
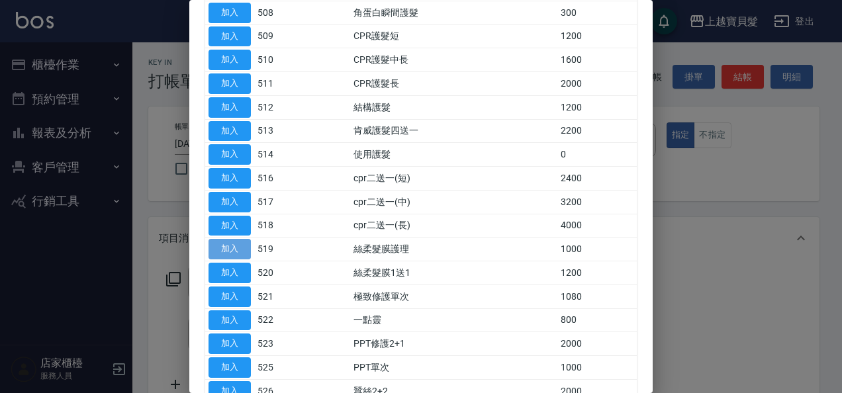
click at [236, 241] on button "加入" at bounding box center [229, 249] width 42 height 21
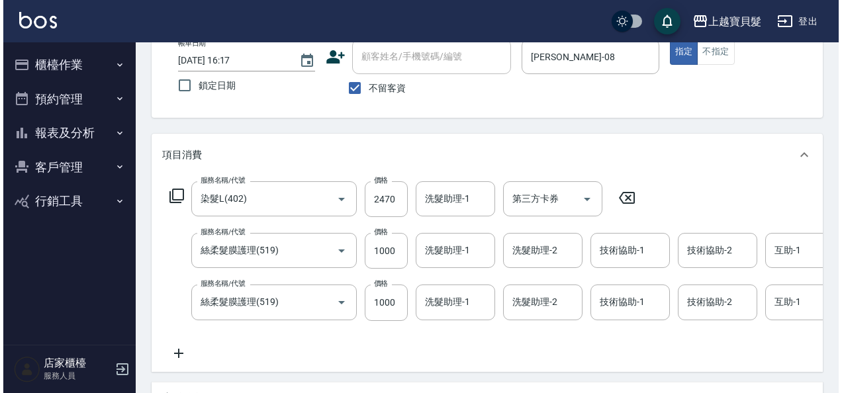
scroll to position [143, 0]
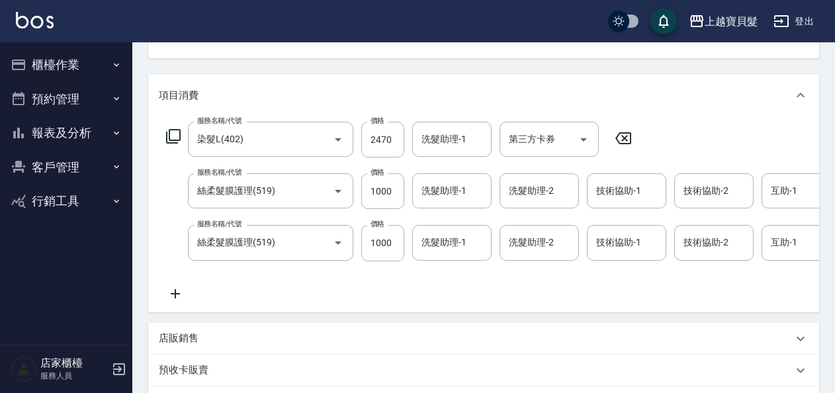
click at [167, 136] on icon at bounding box center [173, 136] width 16 height 16
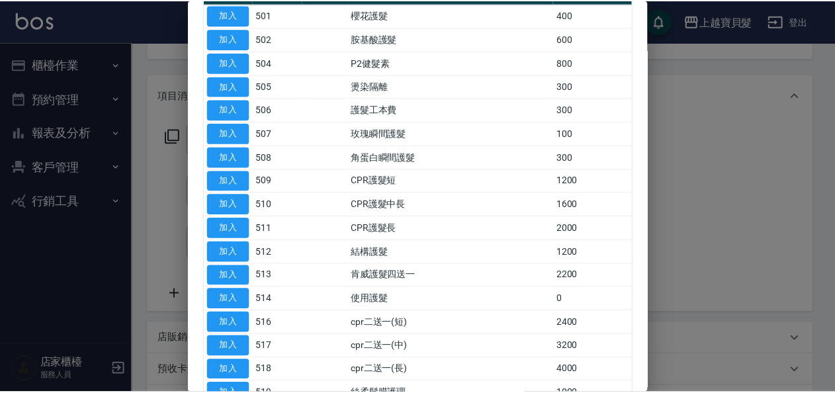
scroll to position [389, 0]
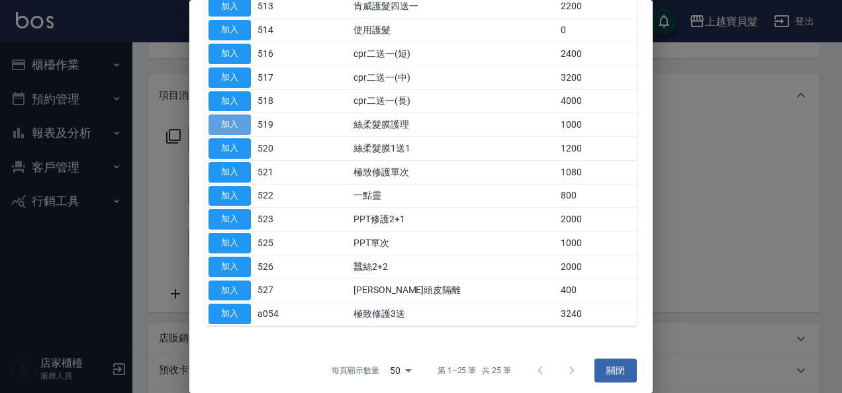
click at [216, 116] on button "加入" at bounding box center [229, 124] width 42 height 21
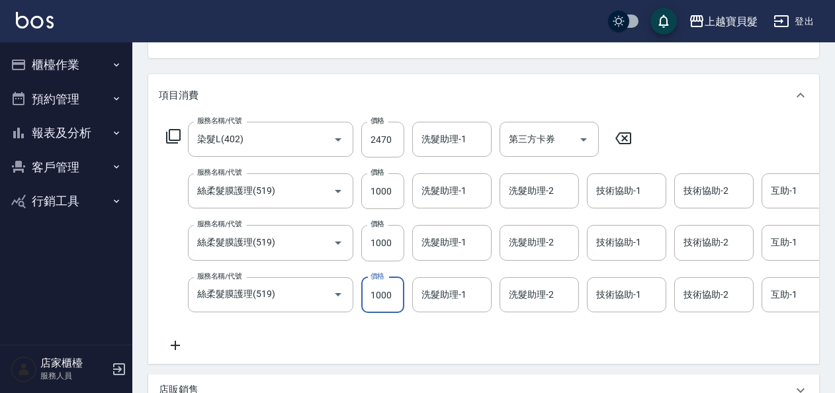
click at [393, 292] on input "1000" at bounding box center [382, 295] width 43 height 36
click at [380, 294] on input "0" at bounding box center [382, 295] width 43 height 36
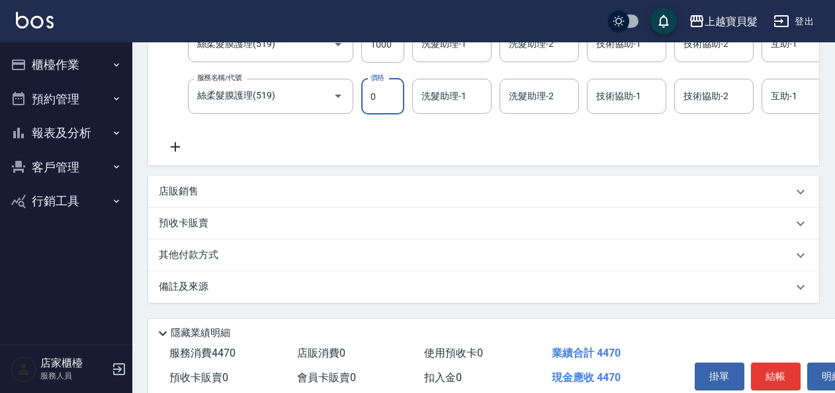
scroll to position [77, 0]
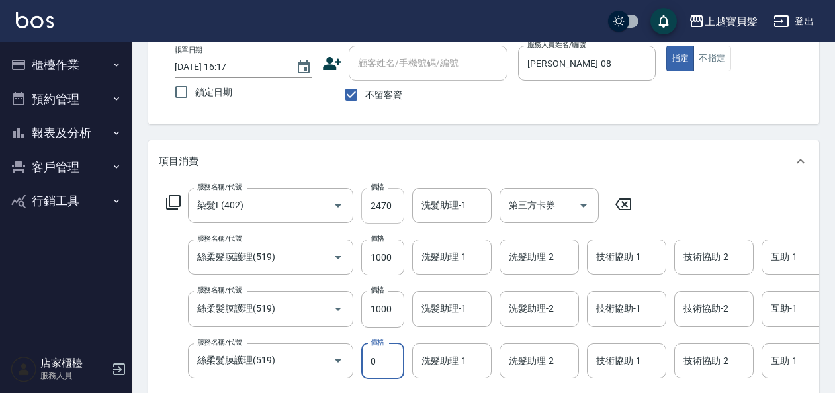
type input "0"
click at [382, 202] on input "2470" at bounding box center [382, 206] width 43 height 36
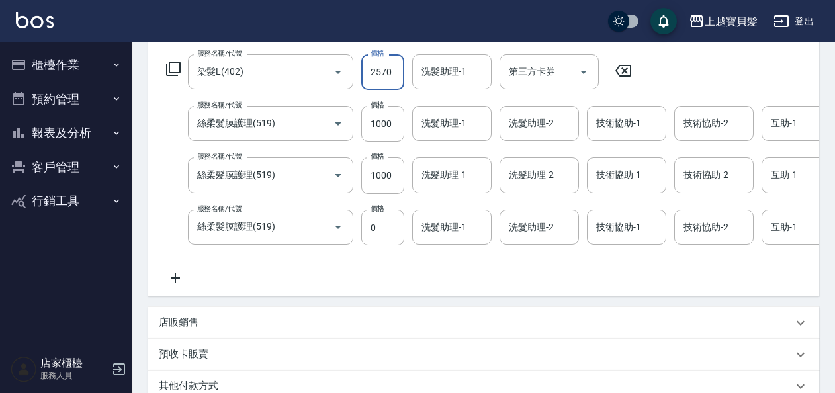
scroll to position [78, 0]
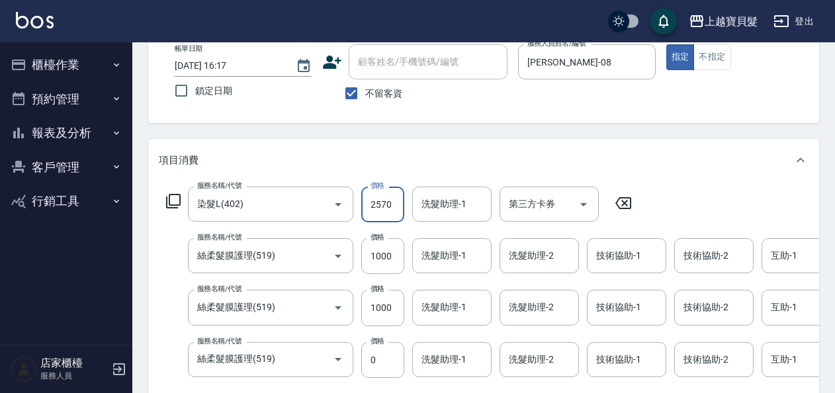
click at [380, 200] on input "2570" at bounding box center [382, 205] width 43 height 36
type input "2470"
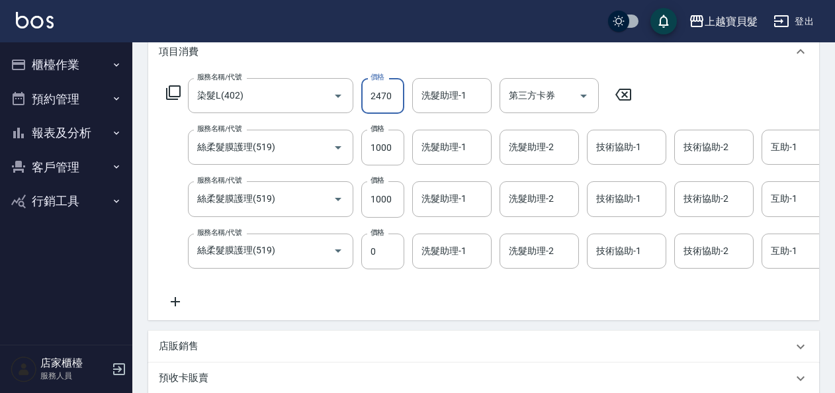
scroll to position [409, 0]
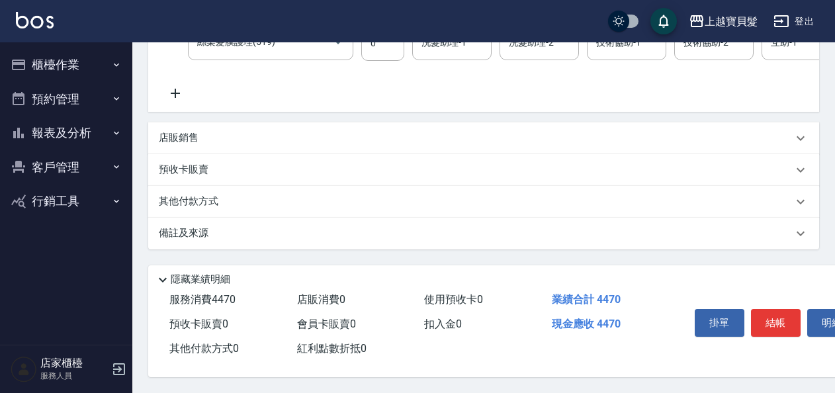
click at [205, 200] on p "其他付款方式" at bounding box center [192, 202] width 66 height 15
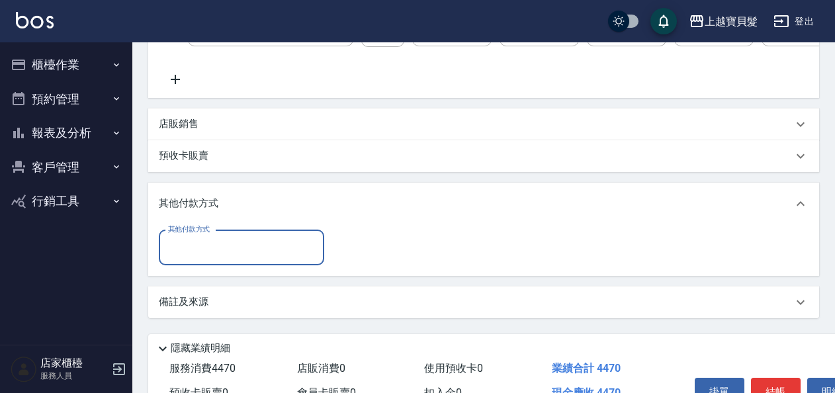
scroll to position [0, 0]
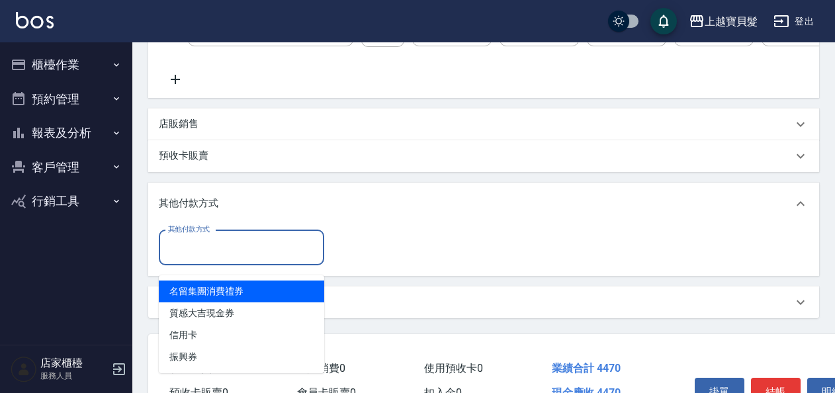
click at [294, 249] on input "其他付款方式" at bounding box center [241, 247] width 153 height 23
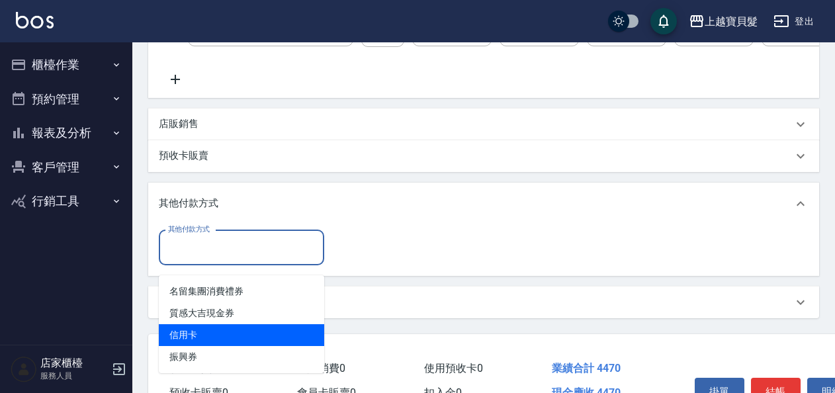
click at [259, 341] on span "信用卡" at bounding box center [241, 335] width 165 height 22
type input "信用卡"
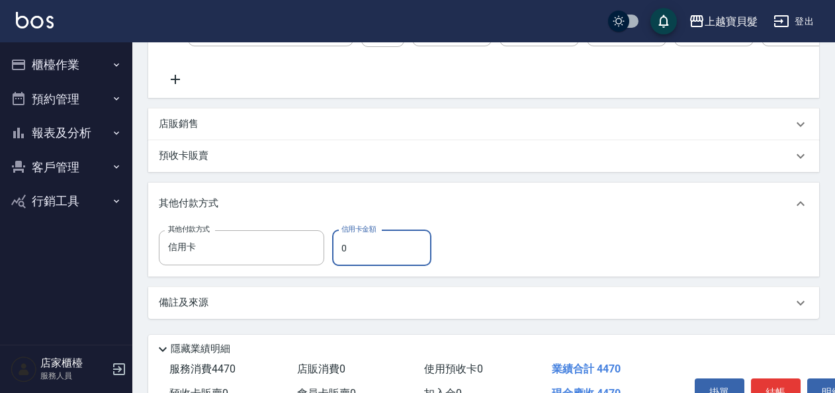
click at [340, 255] on input "0" at bounding box center [381, 248] width 99 height 36
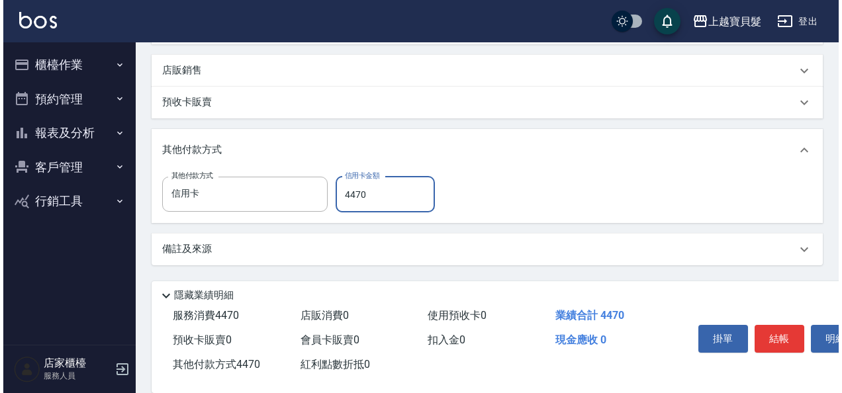
scroll to position [493, 0]
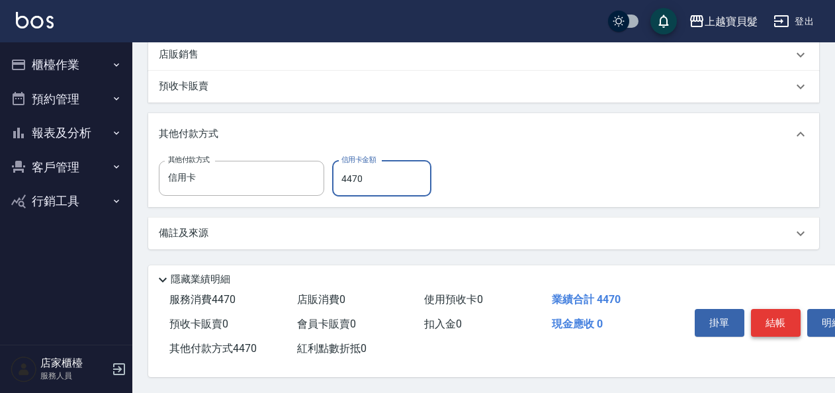
type input "4470"
click at [777, 316] on button "結帳" at bounding box center [776, 323] width 50 height 28
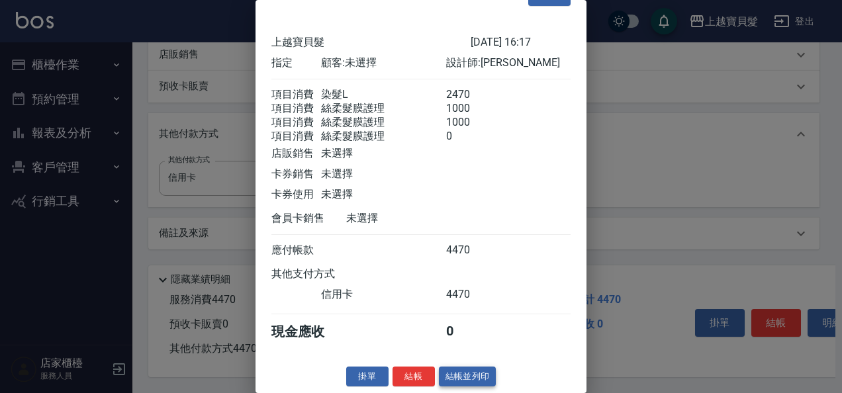
scroll to position [50, 0]
click at [441, 370] on button "結帳並列印" at bounding box center [468, 377] width 58 height 21
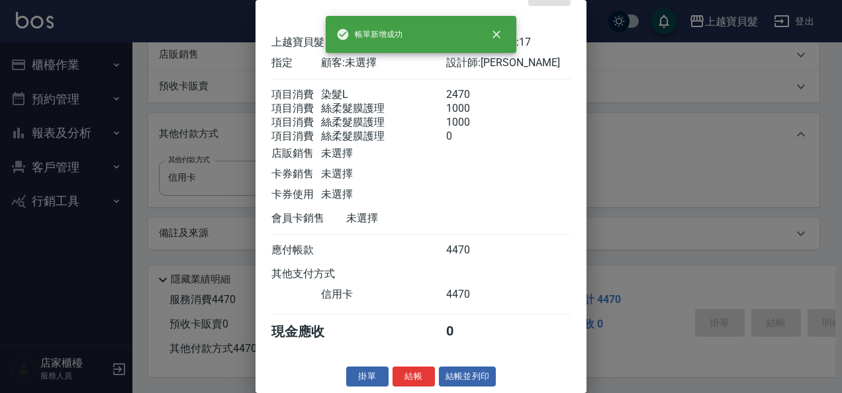
type input "[DATE] 16:19"
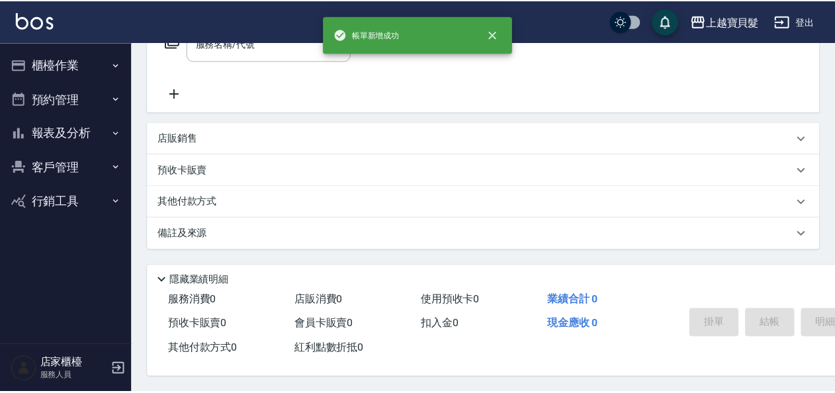
scroll to position [0, 0]
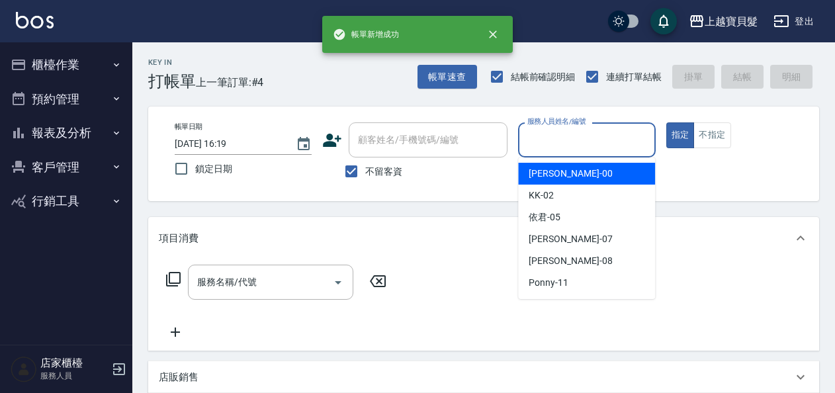
click at [543, 136] on input "服務人員姓名/編號" at bounding box center [586, 139] width 125 height 23
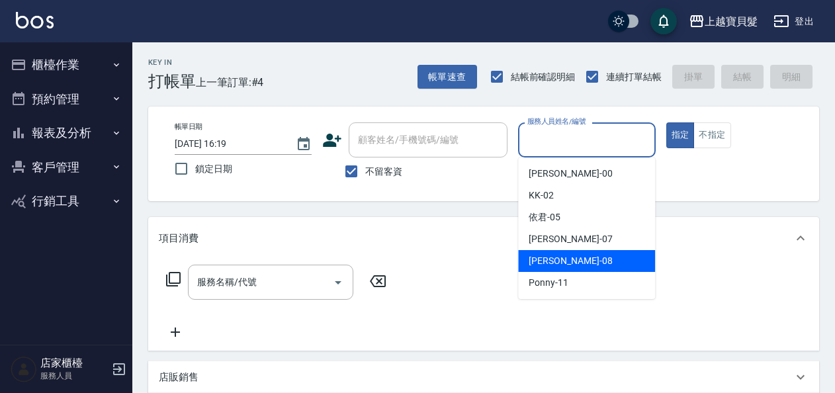
drag, startPoint x: 564, startPoint y: 261, endPoint x: 292, endPoint y: 347, distance: 285.2
click at [558, 263] on div "[PERSON_NAME] -08" at bounding box center [586, 261] width 137 height 22
type input "[PERSON_NAME]-08"
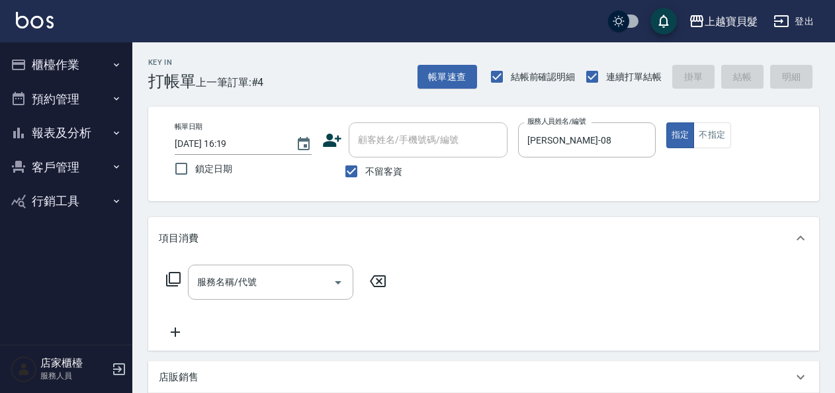
click at [177, 278] on icon at bounding box center [173, 279] width 16 height 16
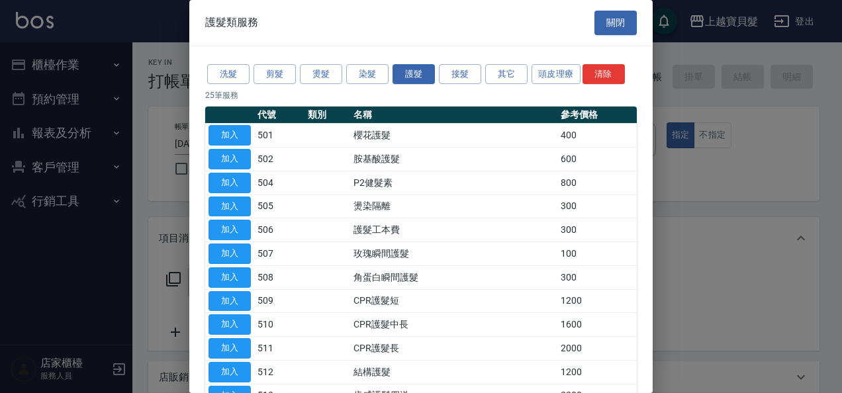
click at [344, 74] on div "洗髮 剪髮 燙髮 染髮 護髮 接髮 其它 頭皮理療 清除" at bounding box center [420, 74] width 431 height 24
click at [369, 71] on button "染髮" at bounding box center [367, 74] width 42 height 21
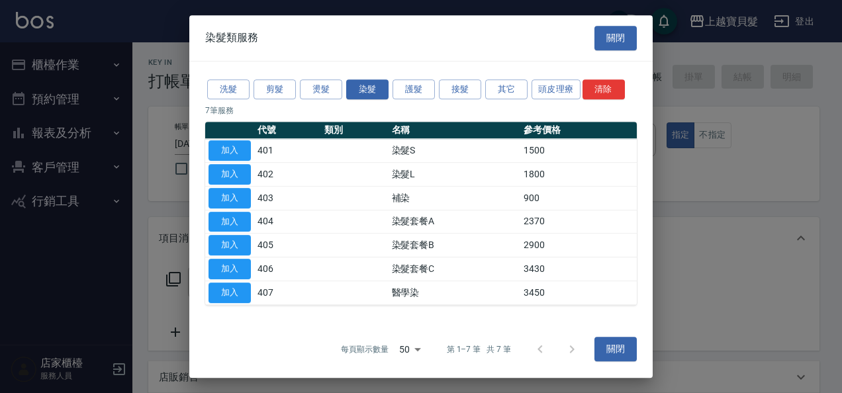
click at [236, 176] on button "加入" at bounding box center [229, 174] width 42 height 21
type input "染髮L(402)"
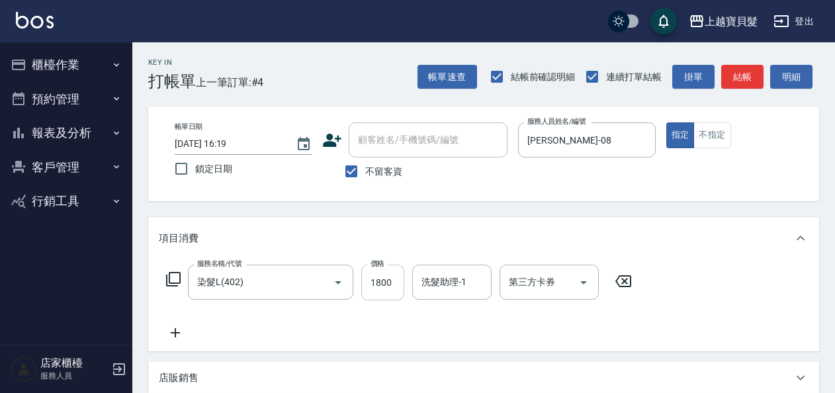
click at [369, 284] on input "1800" at bounding box center [382, 283] width 43 height 36
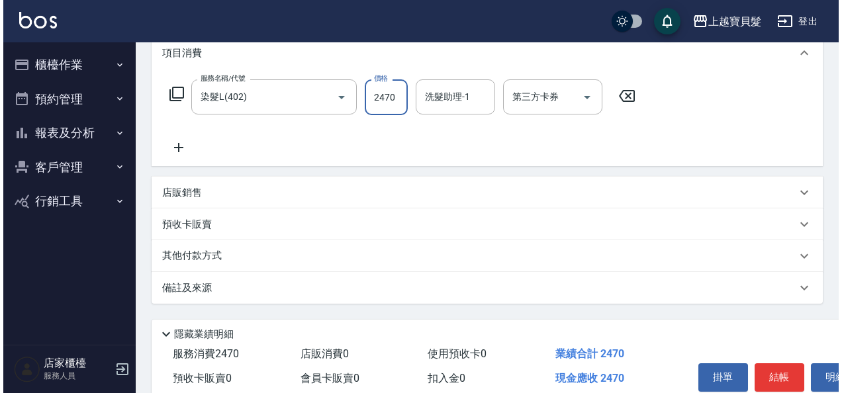
scroll to position [244, 0]
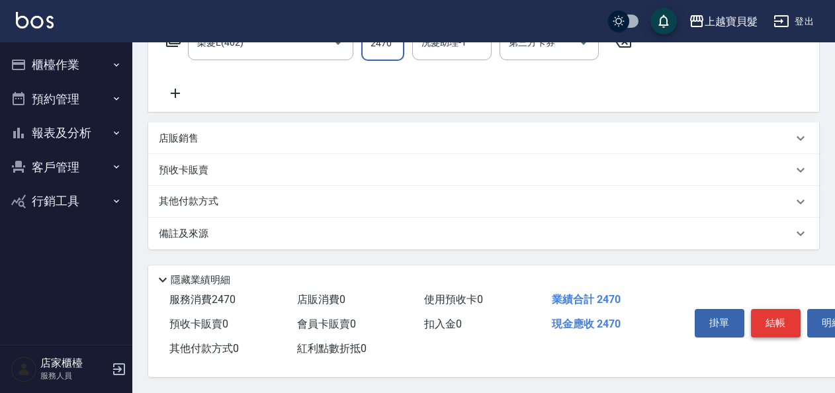
type input "2470"
click at [770, 317] on button "結帳" at bounding box center [776, 323] width 50 height 28
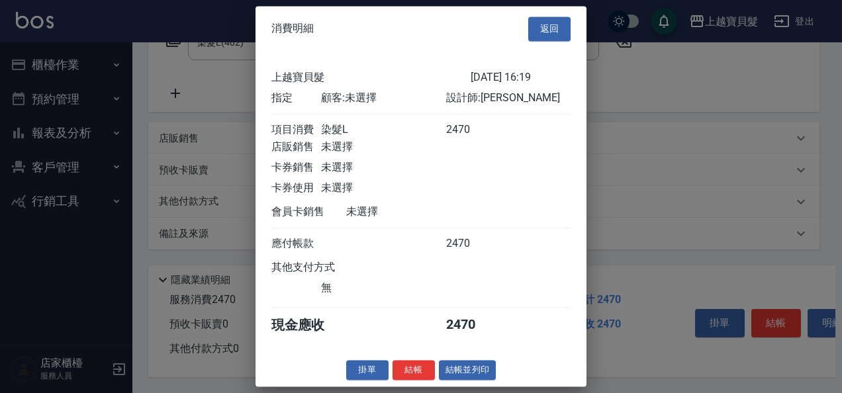
scroll to position [3, 0]
click at [458, 374] on button "結帳並列印" at bounding box center [468, 370] width 58 height 21
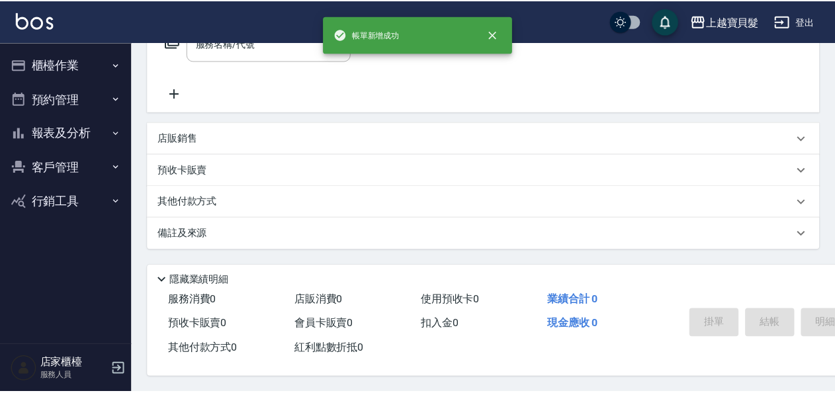
scroll to position [0, 0]
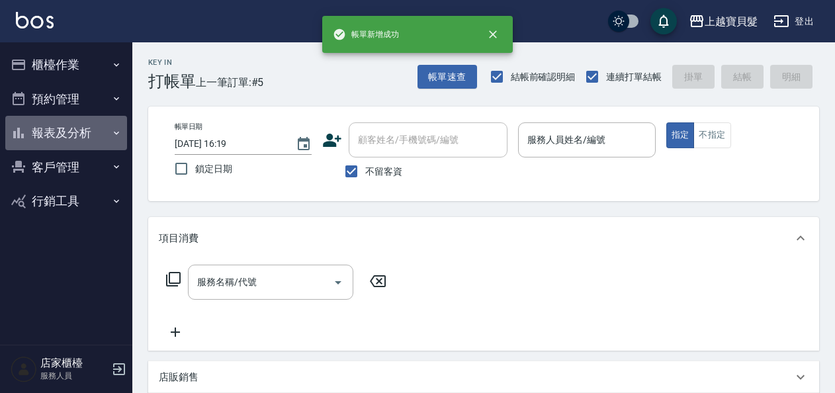
click at [53, 130] on button "報表及分析" at bounding box center [66, 133] width 122 height 34
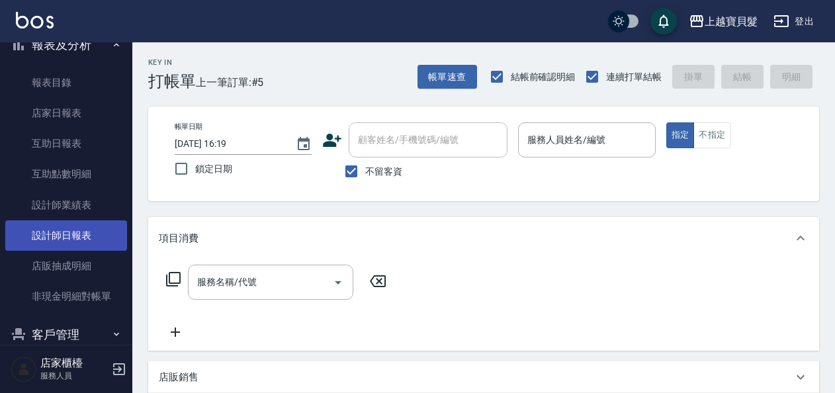
scroll to position [144, 0]
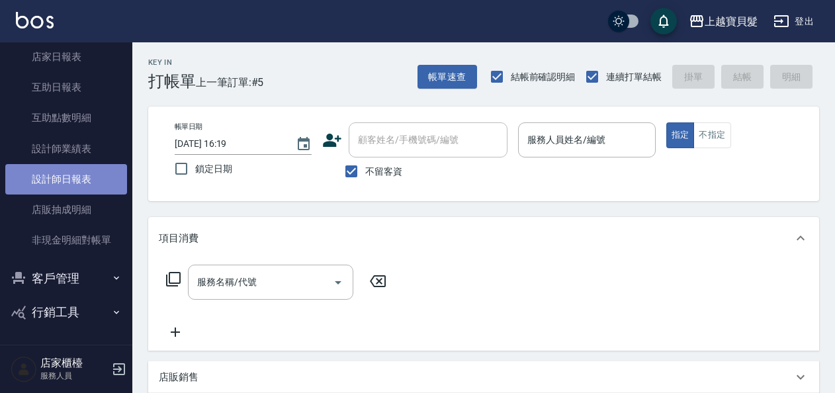
click at [73, 179] on link "設計師日報表" at bounding box center [66, 179] width 122 height 30
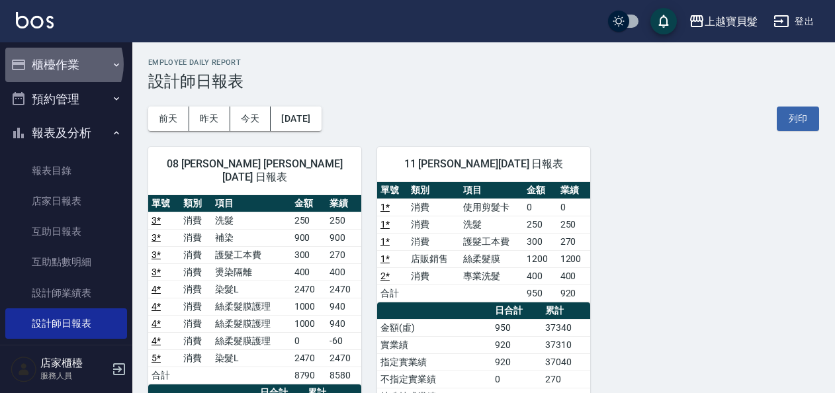
click at [62, 65] on button "櫃檯作業" at bounding box center [66, 65] width 122 height 34
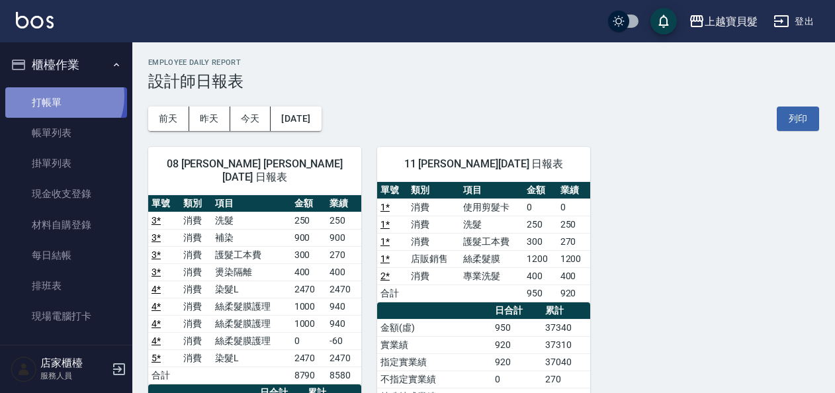
click at [57, 97] on link "打帳單" at bounding box center [66, 102] width 122 height 30
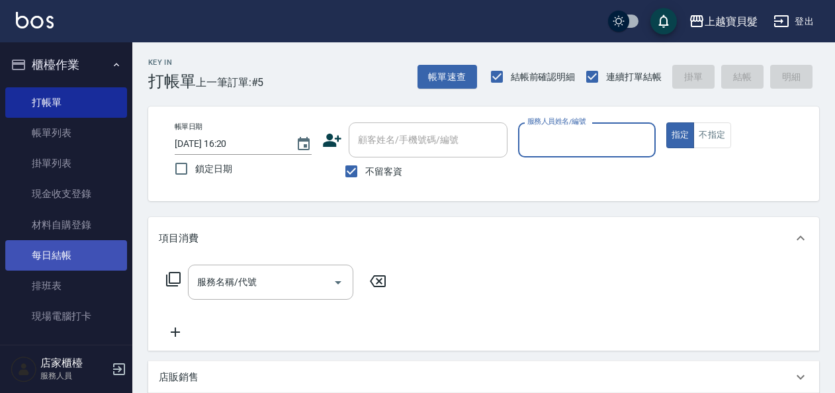
scroll to position [397, 0]
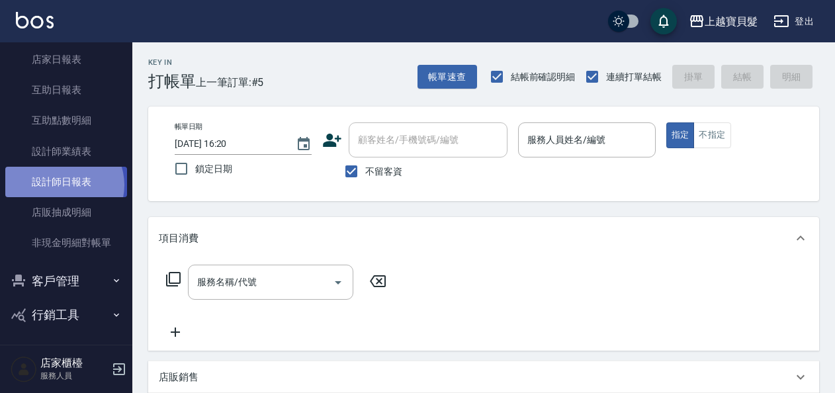
click at [63, 185] on link "設計師日報表" at bounding box center [66, 182] width 122 height 30
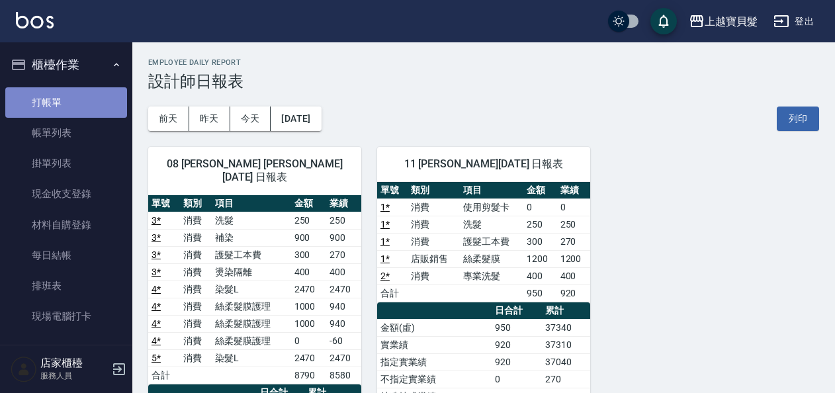
click at [89, 91] on link "打帳單" at bounding box center [66, 102] width 122 height 30
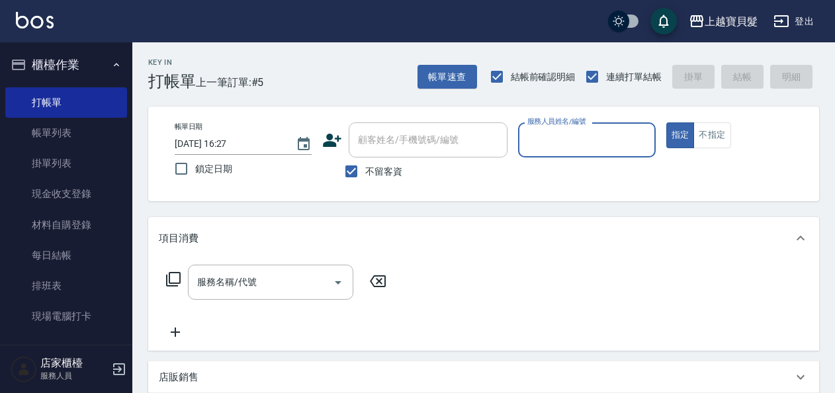
click at [574, 140] on input "服務人員姓名/編號" at bounding box center [586, 139] width 125 height 23
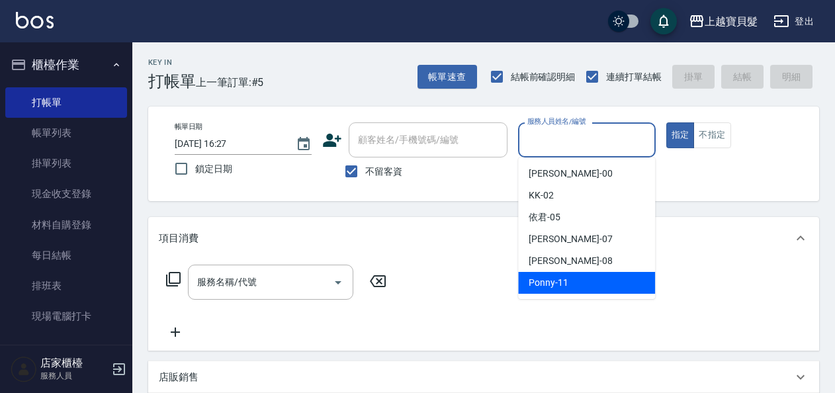
click at [566, 282] on span "Ponny -11" at bounding box center [549, 283] width 40 height 14
type input "Ponny-11"
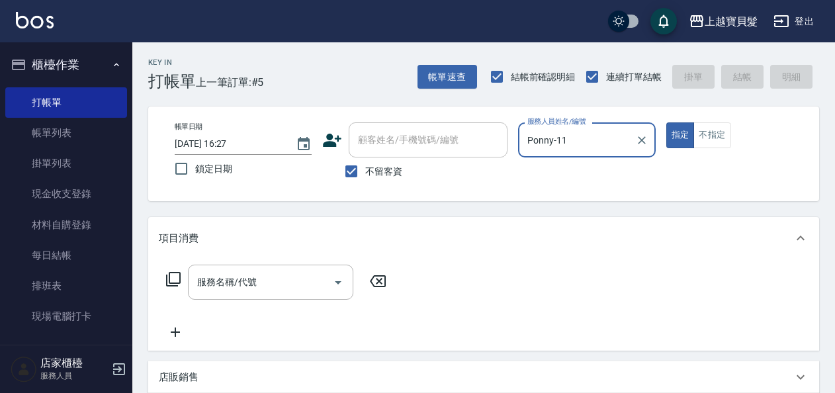
click at [176, 277] on icon at bounding box center [173, 279] width 16 height 16
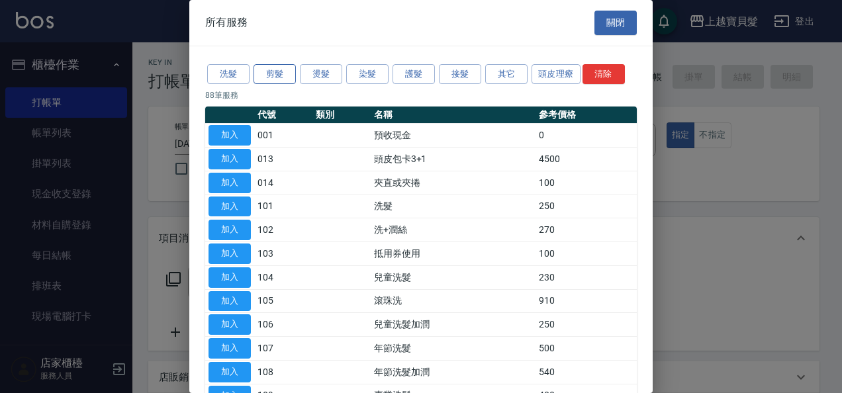
click at [282, 73] on button "剪髮" at bounding box center [274, 74] width 42 height 21
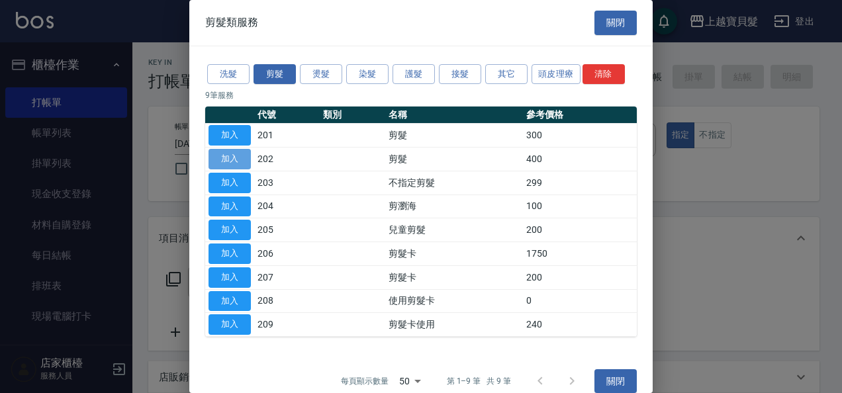
click at [241, 157] on button "加入" at bounding box center [229, 159] width 42 height 21
type input "剪髮(202)"
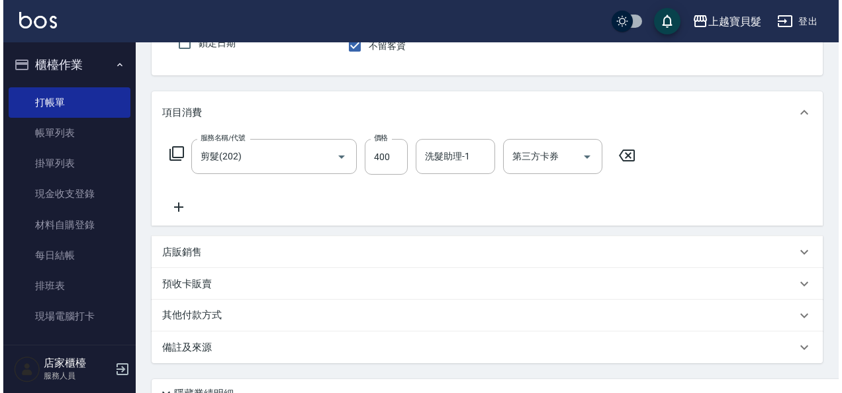
scroll to position [244, 0]
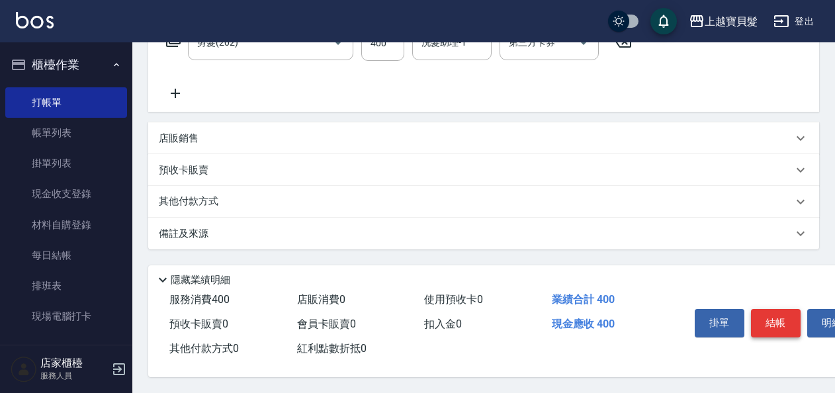
click at [771, 313] on button "結帳" at bounding box center [776, 323] width 50 height 28
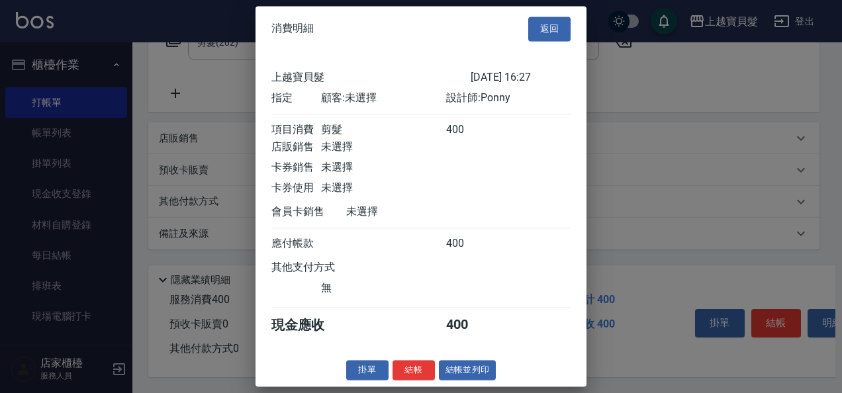
scroll to position [3, 0]
click at [474, 376] on button "結帳並列印" at bounding box center [468, 370] width 58 height 21
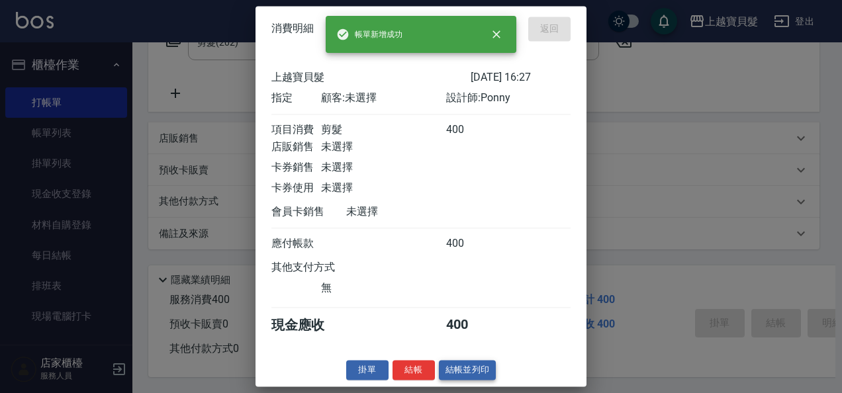
type input "[DATE] 16:28"
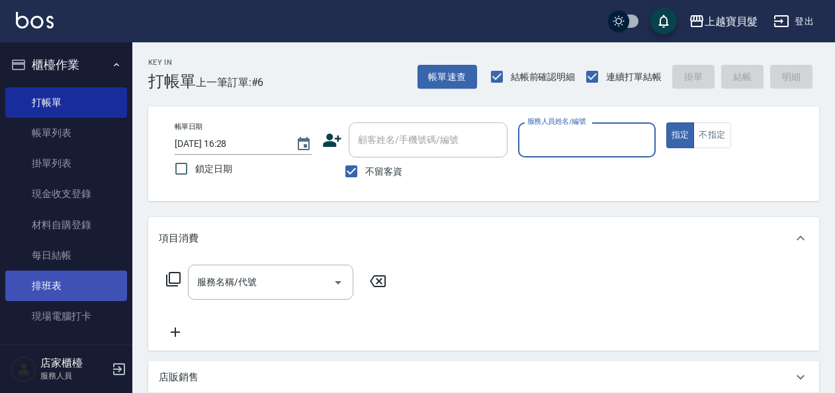
scroll to position [331, 0]
